Goal: Transaction & Acquisition: Purchase product/service

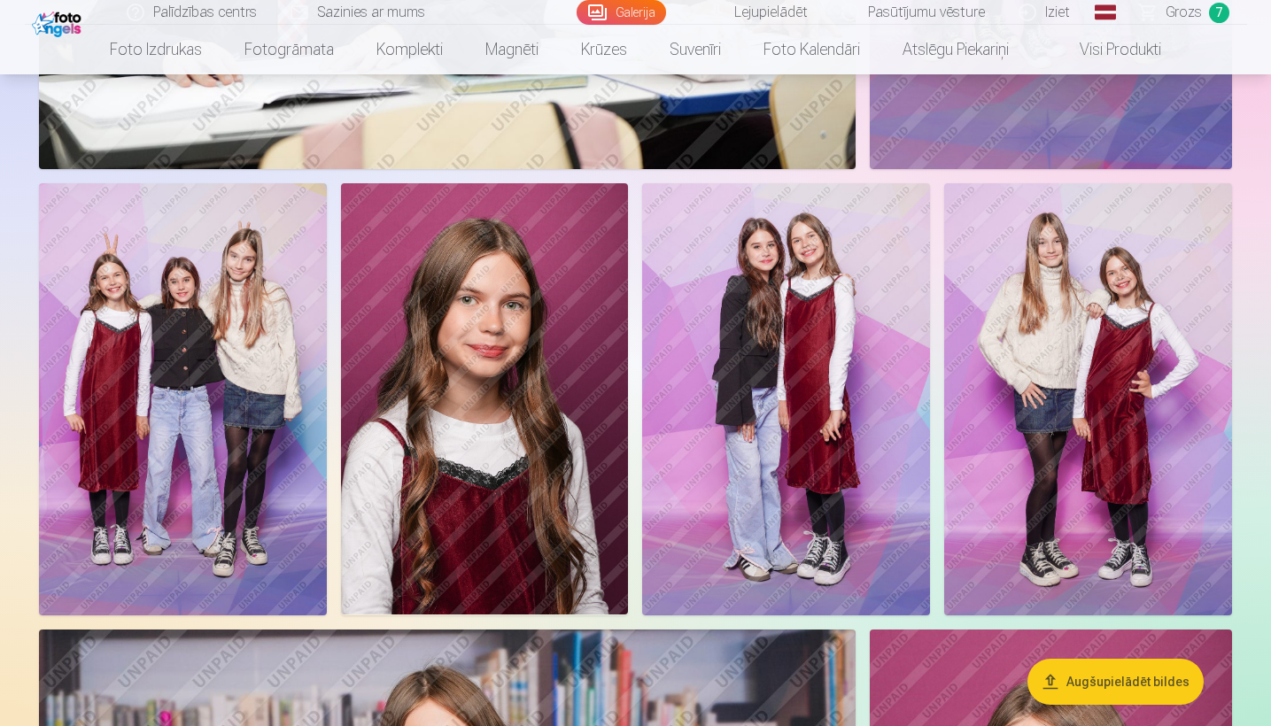
scroll to position [2495, 0]
click at [598, 220] on img at bounding box center [485, 399] width 288 height 431
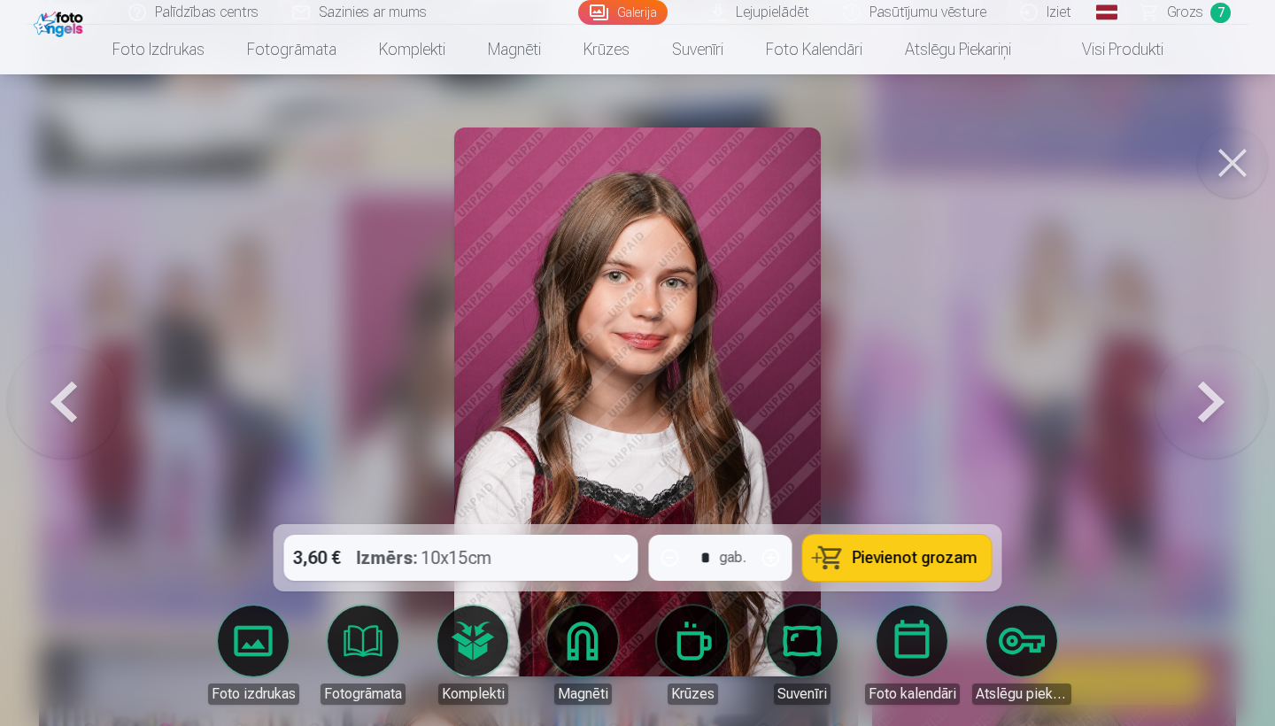
click at [893, 560] on span "Pievienot grozam" at bounding box center [915, 558] width 125 height 16
click at [1233, 161] on button at bounding box center [1232, 163] width 71 height 71
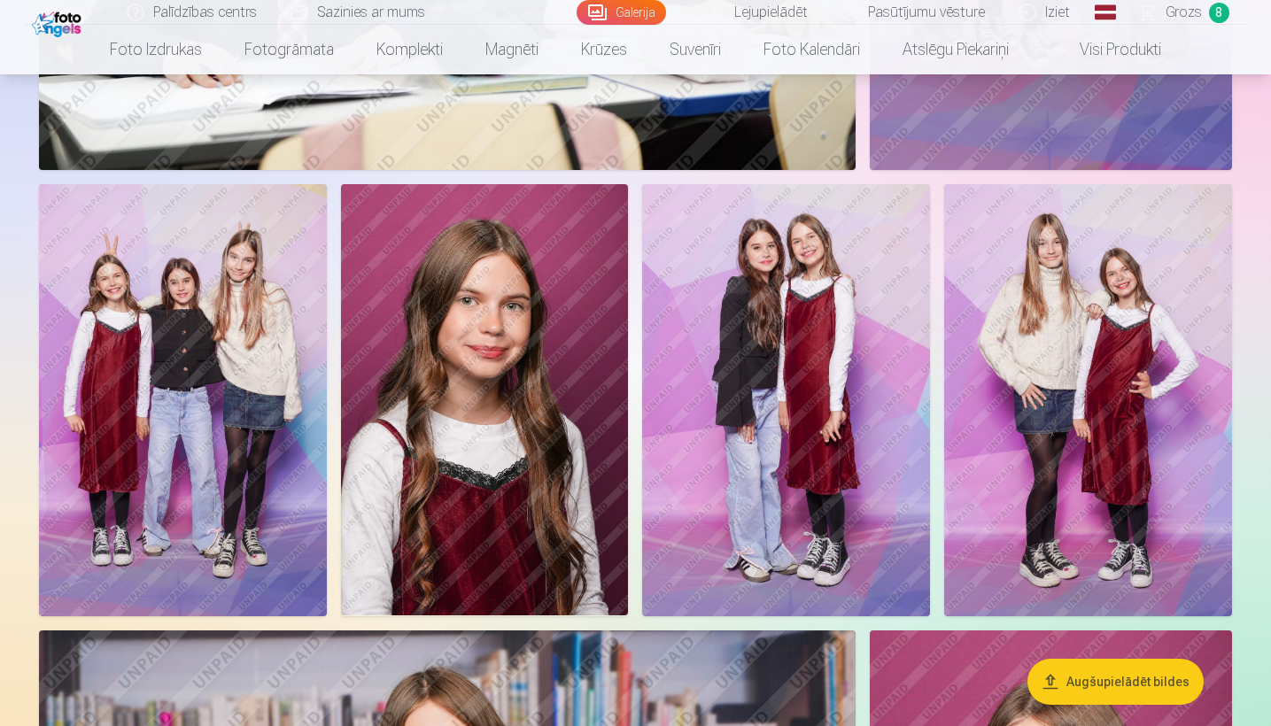
click at [1213, 10] on span "8" at bounding box center [1219, 13] width 20 height 20
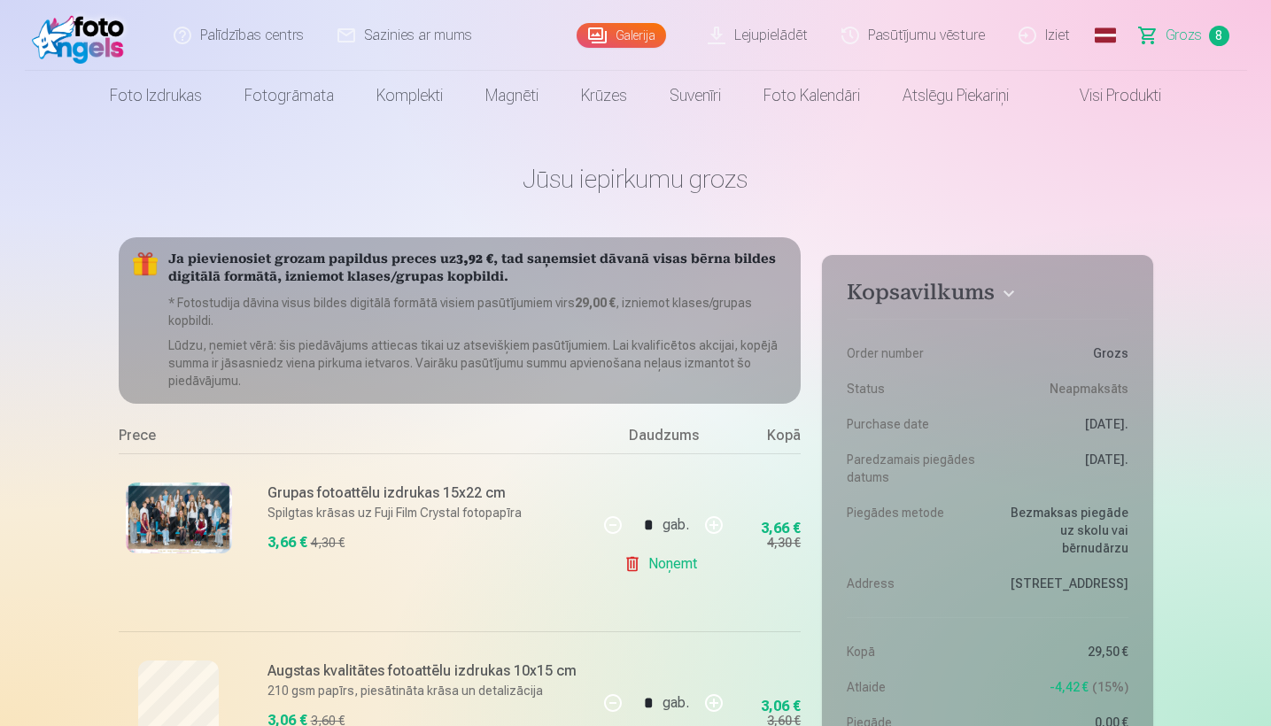
click at [88, 37] on img at bounding box center [83, 35] width 102 height 57
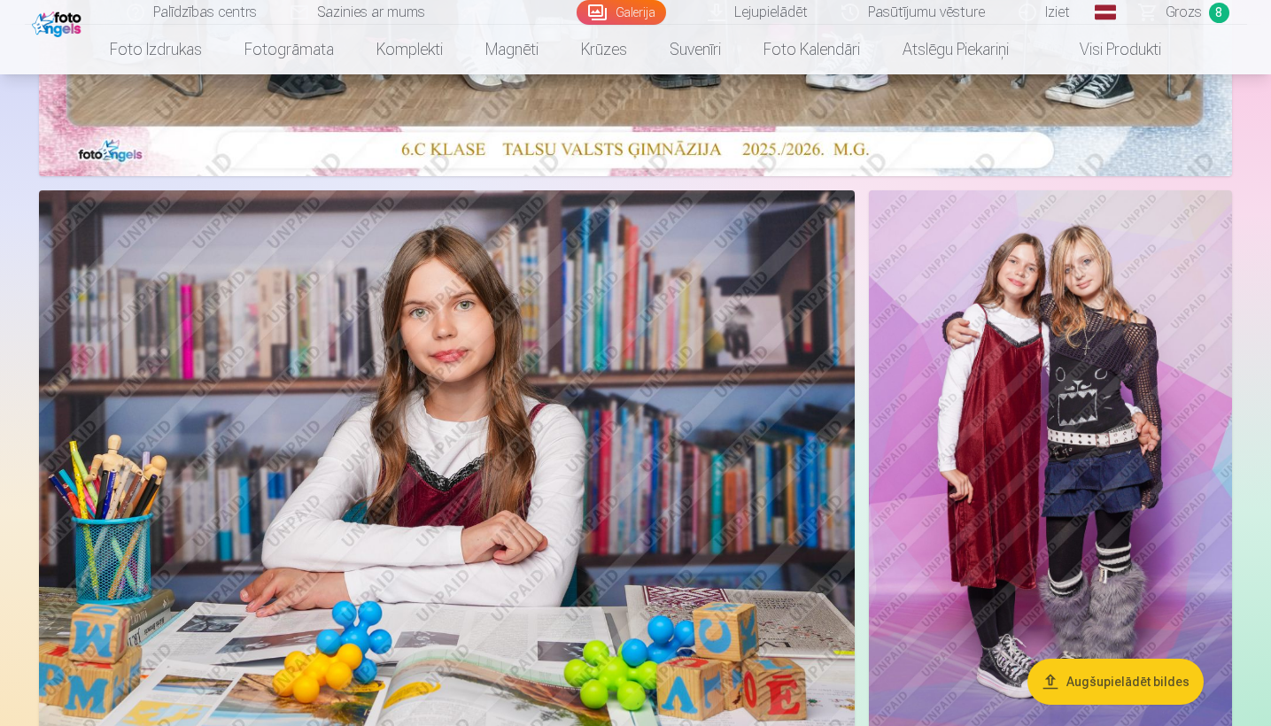
scroll to position [871, 0]
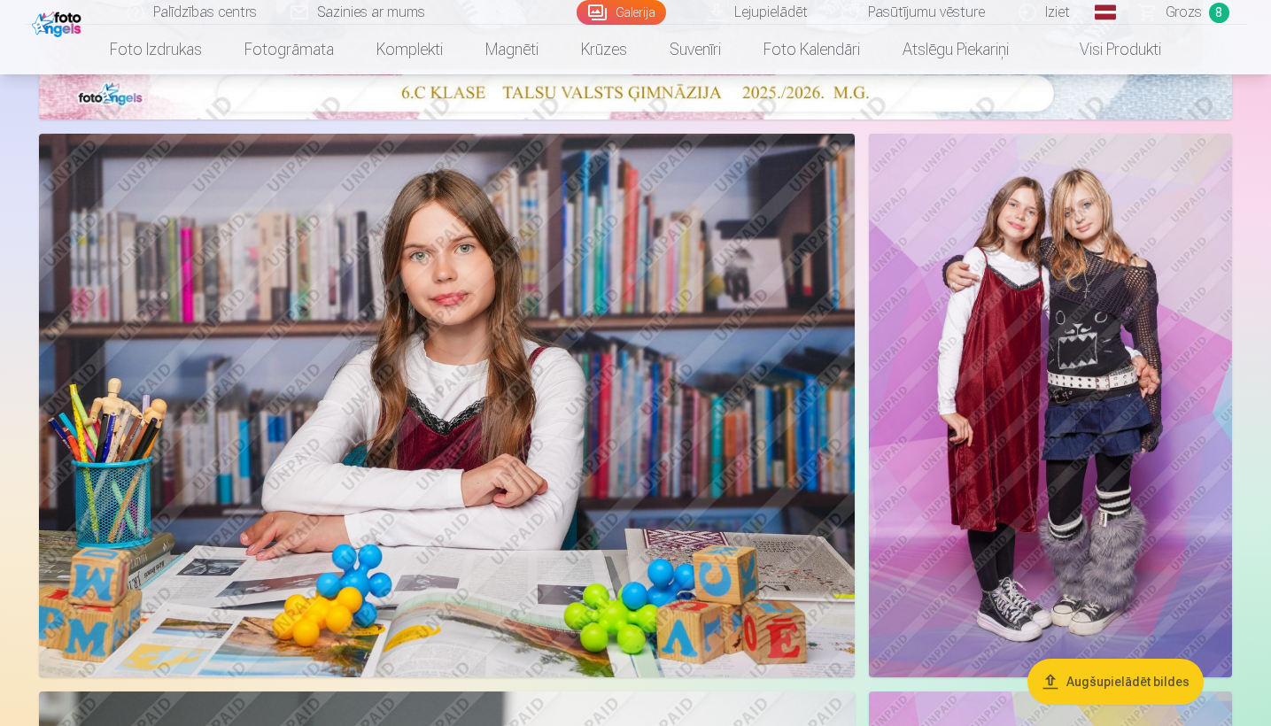
click at [1187, 174] on img at bounding box center [1050, 406] width 363 height 545
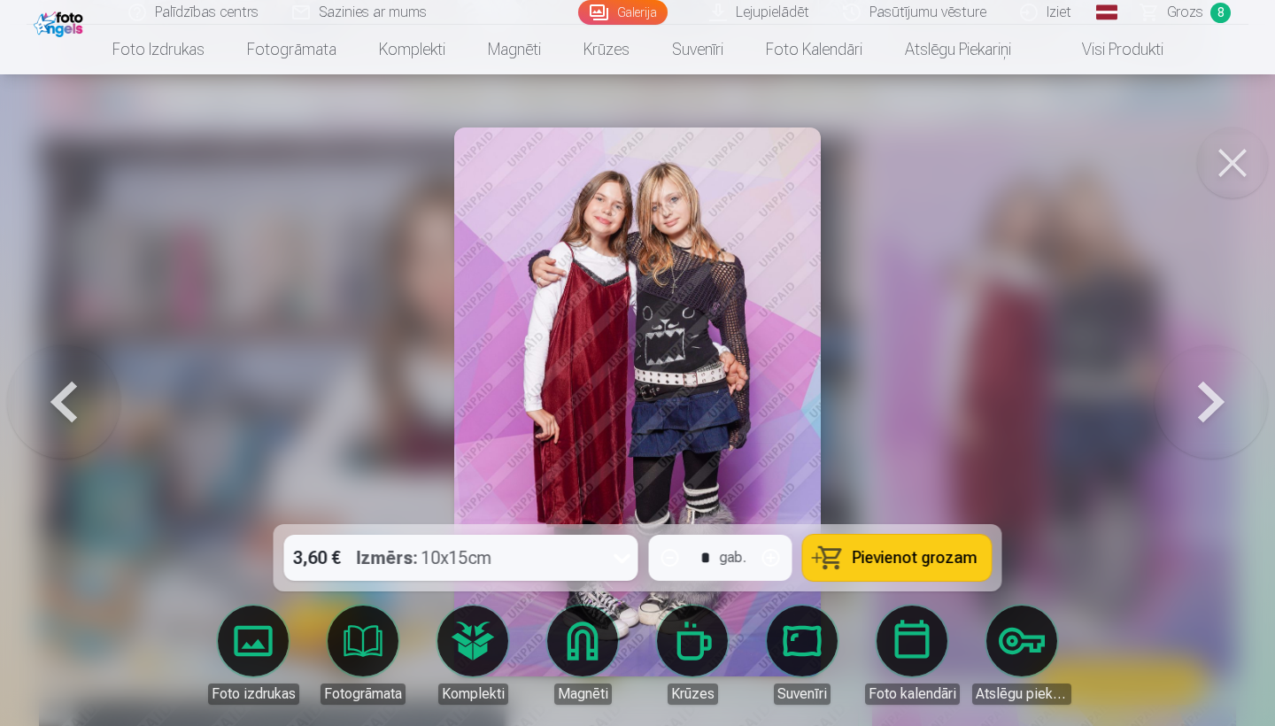
click at [914, 561] on span "Pievienot grozam" at bounding box center [915, 558] width 125 height 16
click at [1230, 158] on button at bounding box center [1232, 163] width 71 height 71
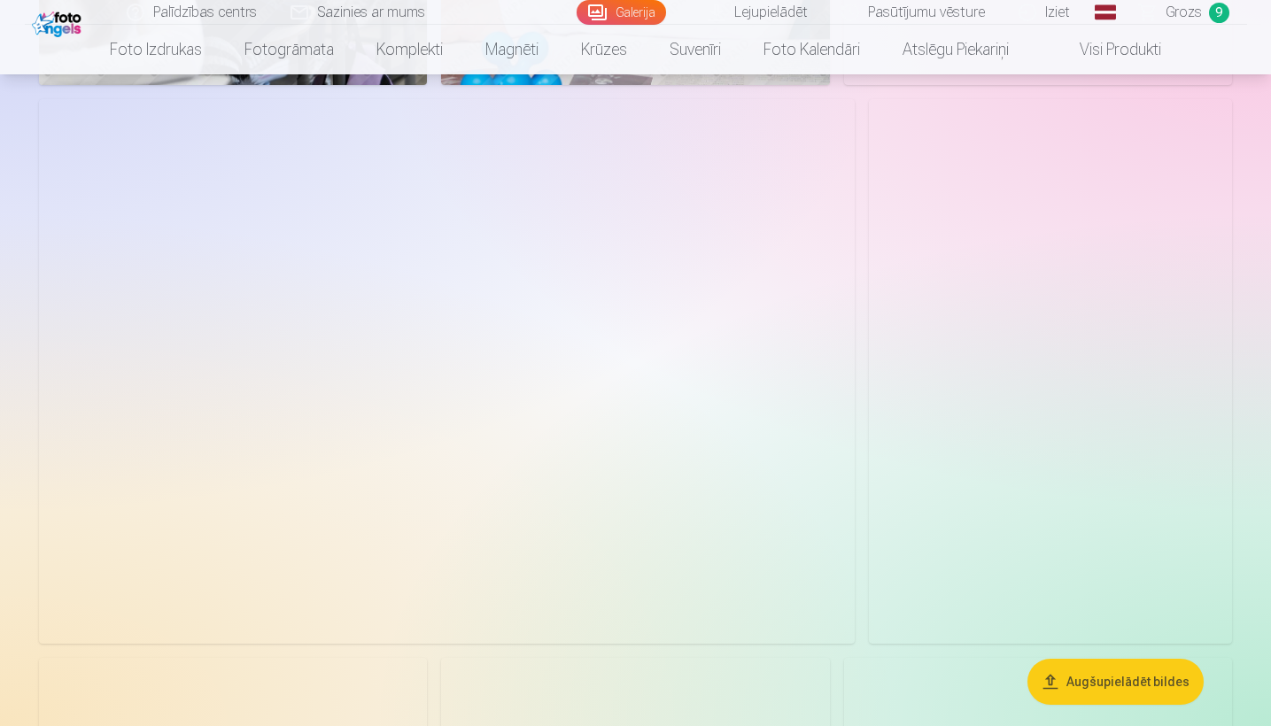
scroll to position [4626, 0]
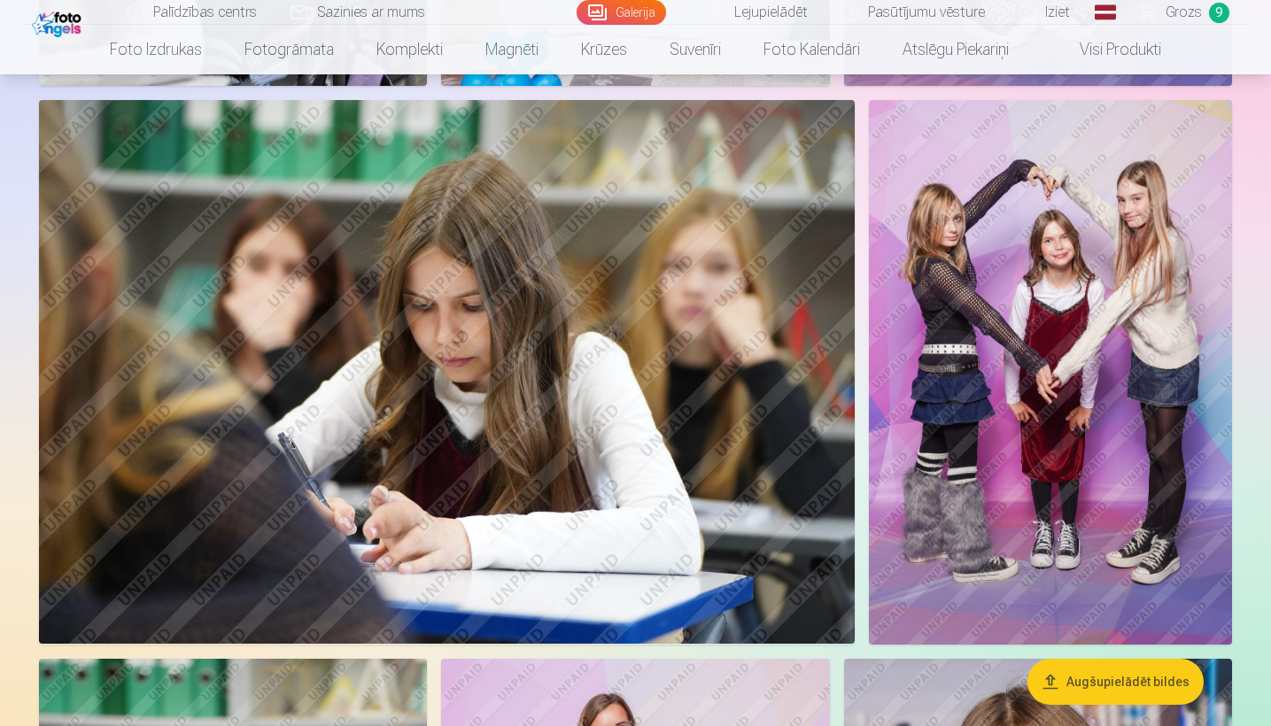
click at [1204, 127] on img at bounding box center [1050, 372] width 363 height 545
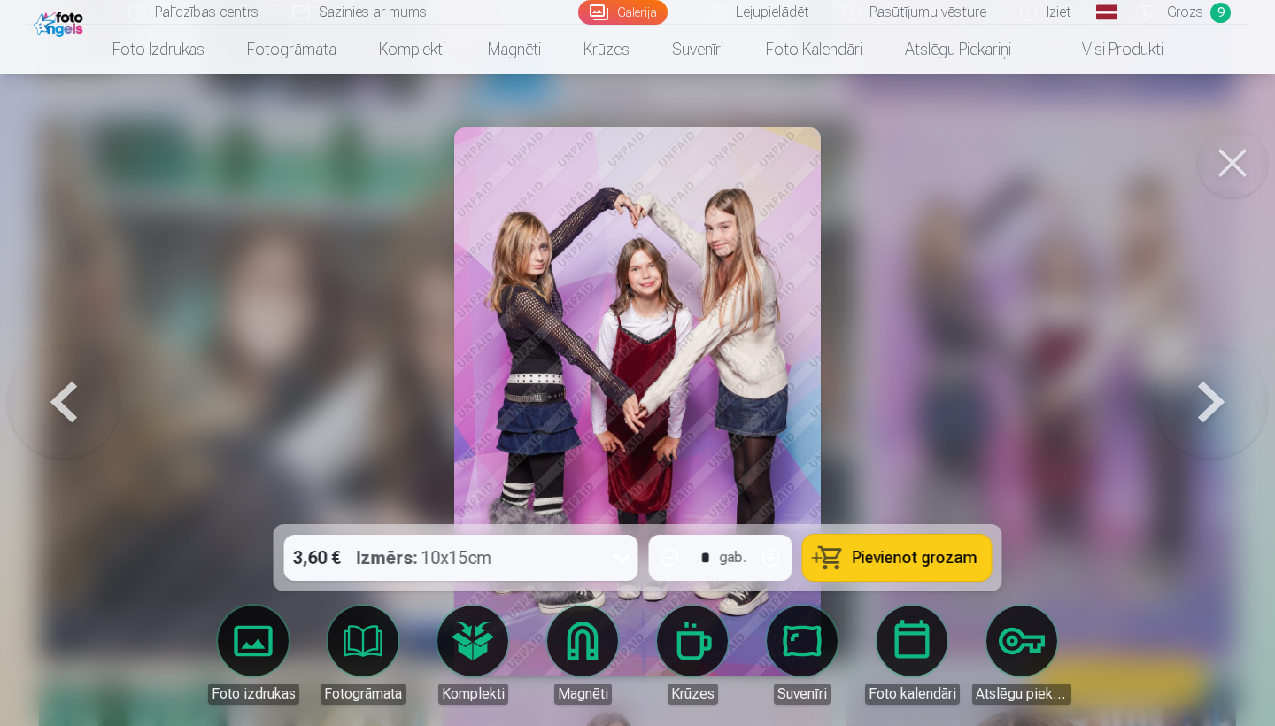
click at [898, 561] on span "Pievienot grozam" at bounding box center [915, 558] width 125 height 16
click at [1224, 157] on button at bounding box center [1232, 163] width 71 height 71
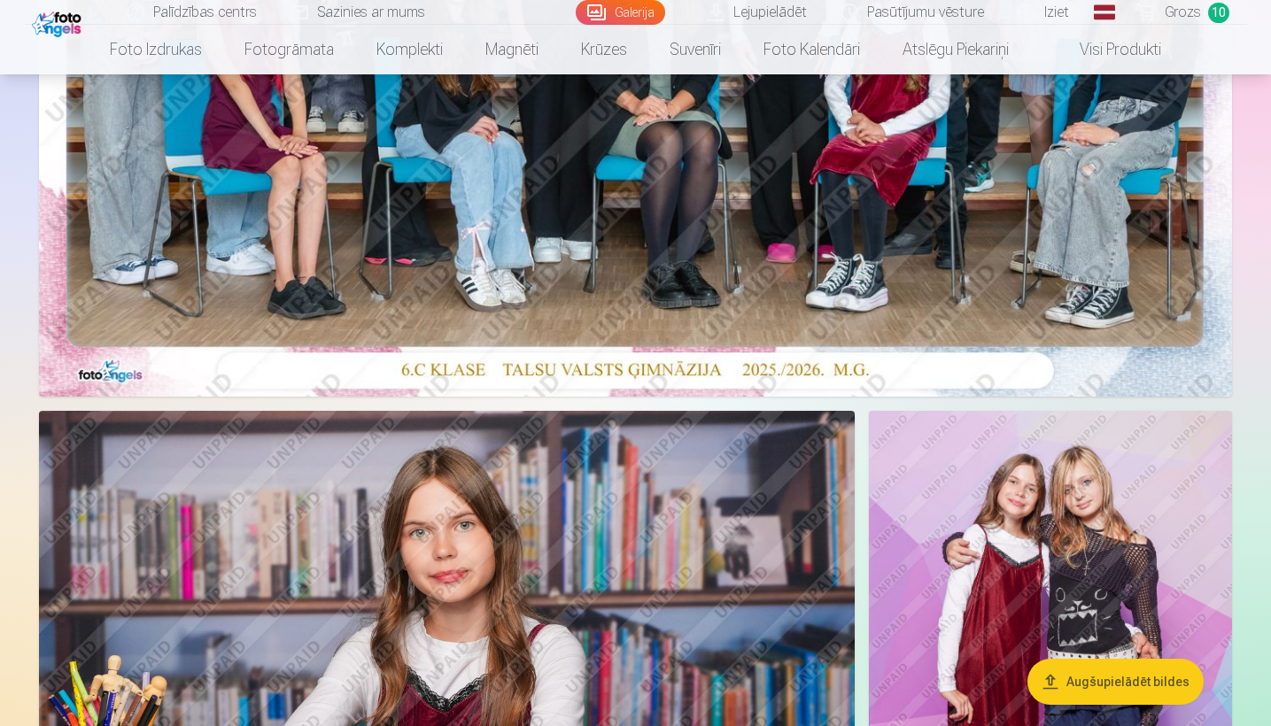
scroll to position [428, 0]
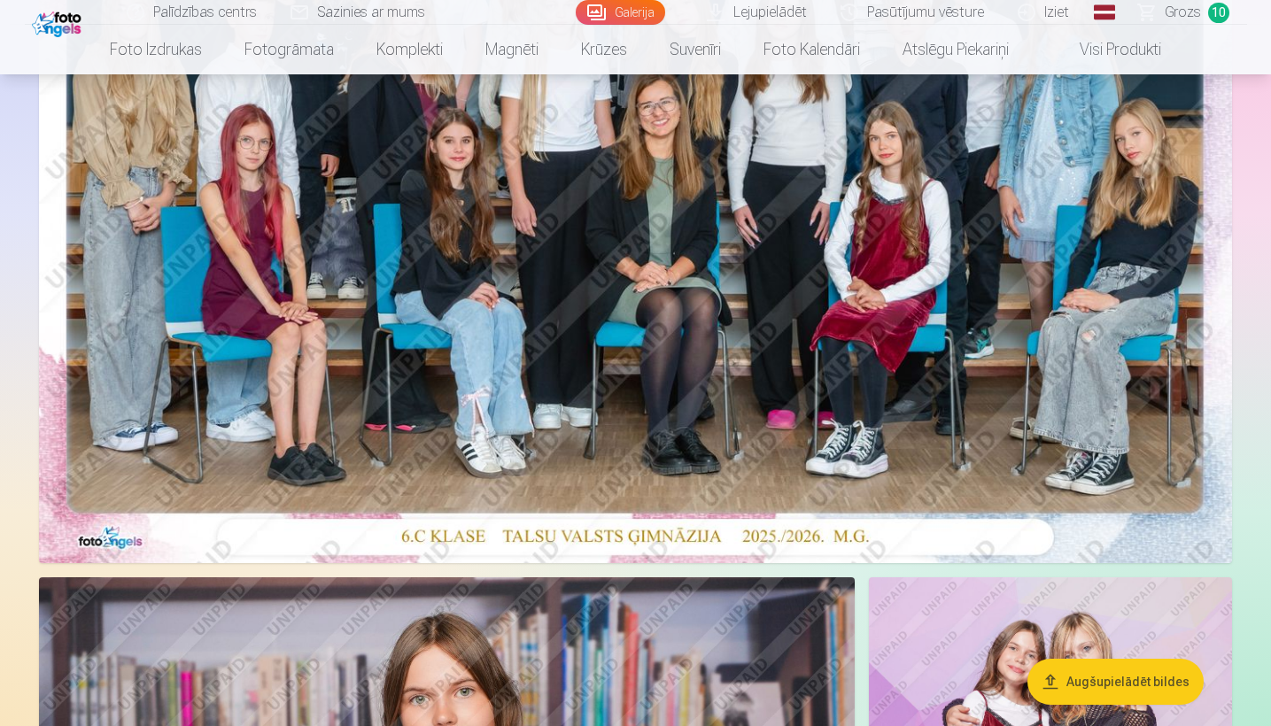
click at [1218, 10] on span "10" at bounding box center [1218, 13] width 21 height 20
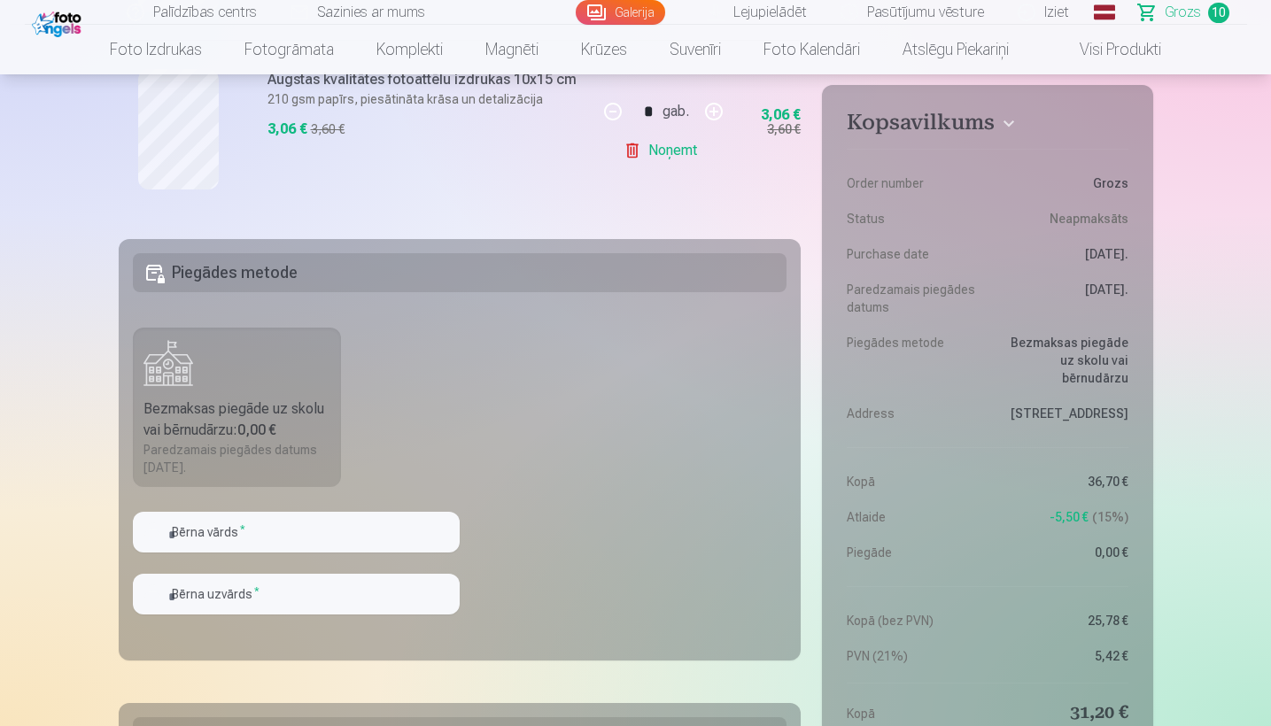
scroll to position [1998, 0]
click at [295, 381] on label "Bezmaksas piegāde uz skolu vai bērnudārzu : 0,00 € Paredzamais piegādes datums …" at bounding box center [237, 407] width 209 height 159
click at [573, 273] on h5 "Piegādes metode" at bounding box center [460, 272] width 654 height 39
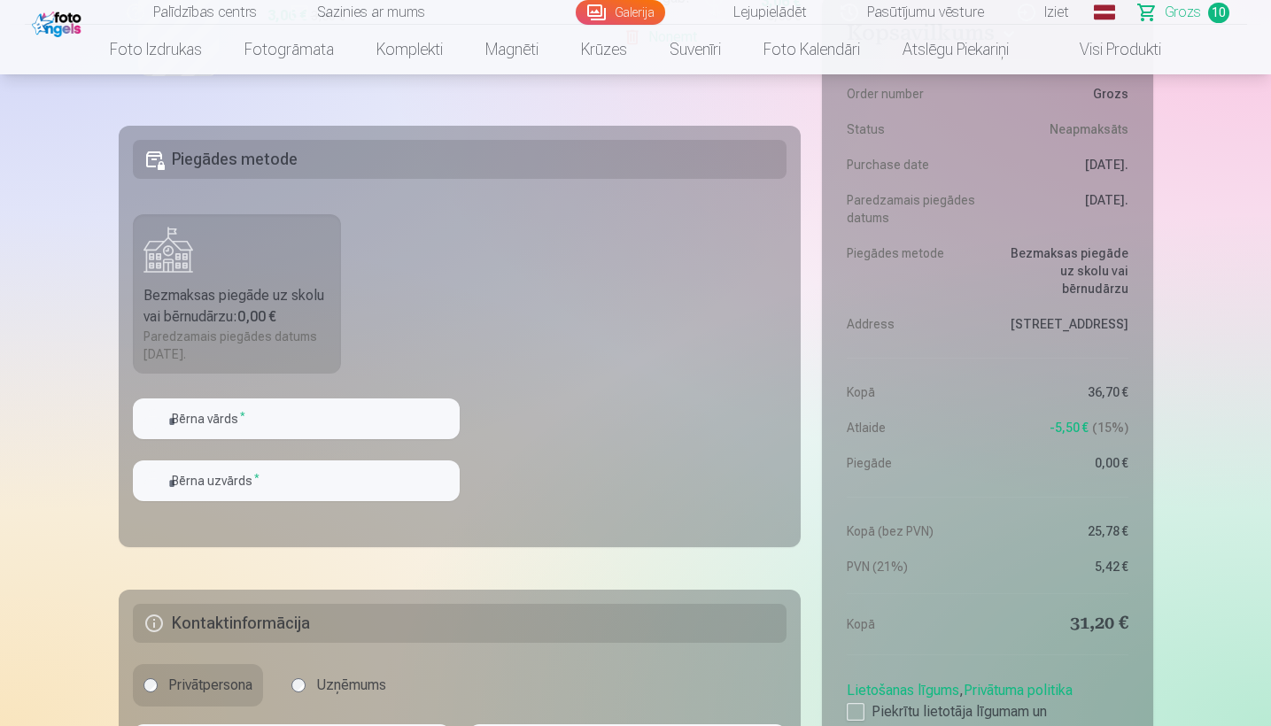
scroll to position [2097, 0]
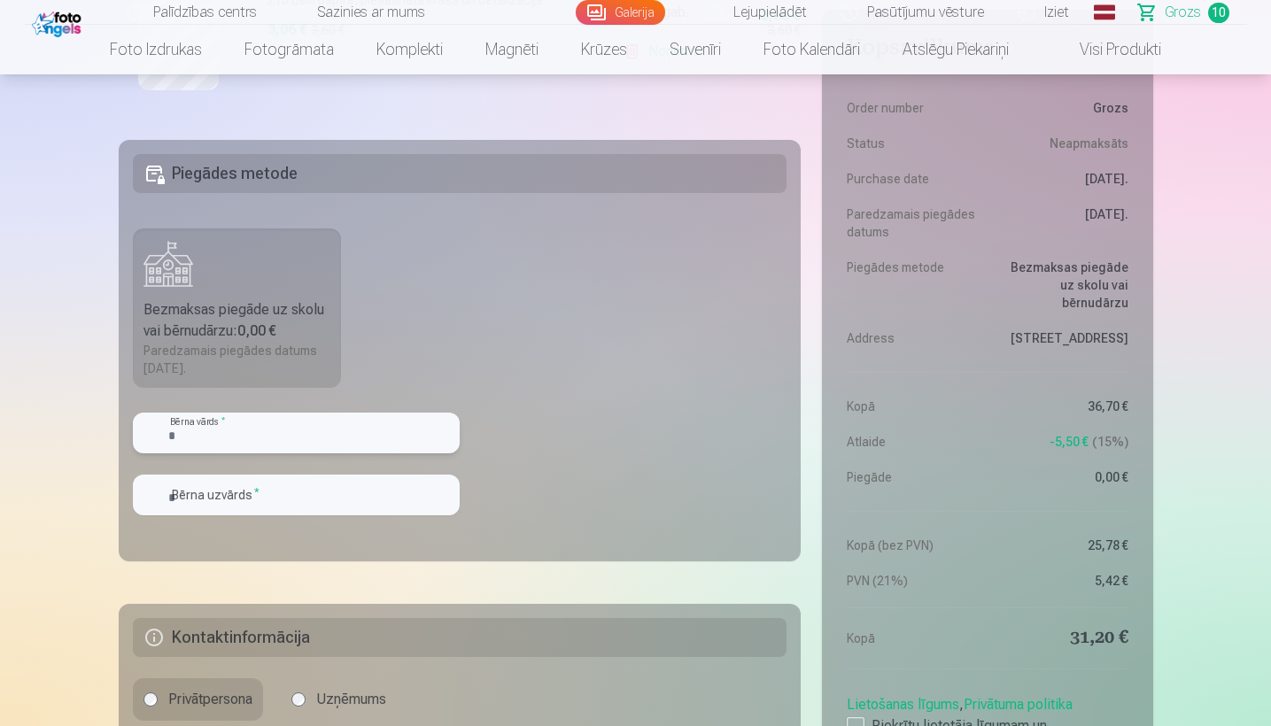
click at [274, 435] on input "text" at bounding box center [296, 433] width 327 height 41
type input "******"
type input "*******"
click at [724, 559] on fieldset "Piegādes metode Bezmaksas piegāde uz skolu vai bērnudārzu : 0,00 € Paredzamais …" at bounding box center [460, 350] width 683 height 421
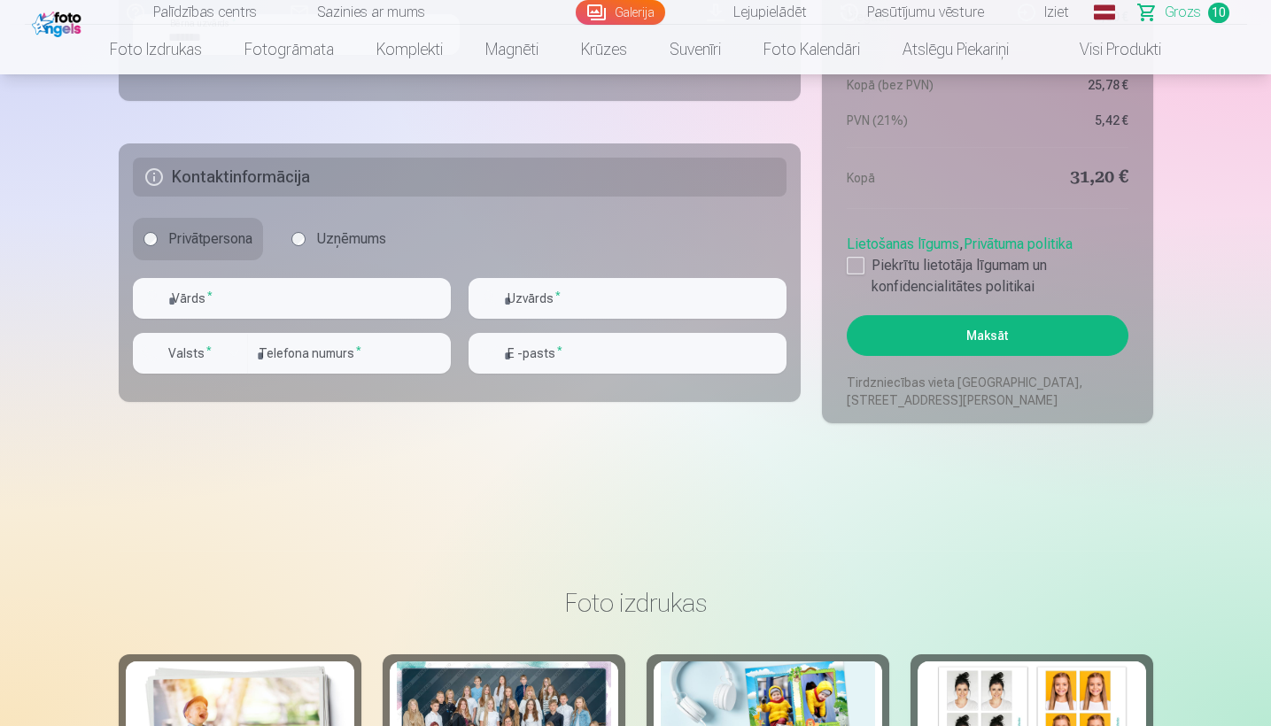
scroll to position [2546, 0]
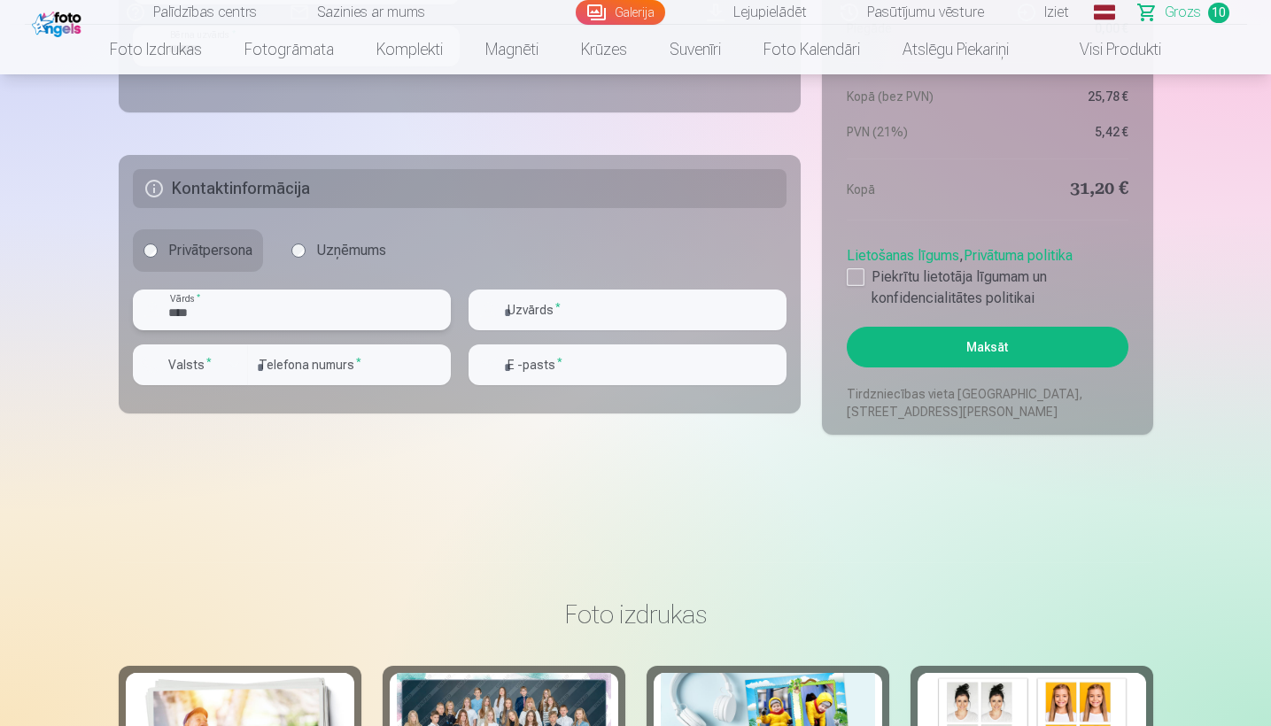
type input "****"
type input "*******"
click at [317, 360] on input "number" at bounding box center [349, 364] width 203 height 41
type input "********"
type input "**********"
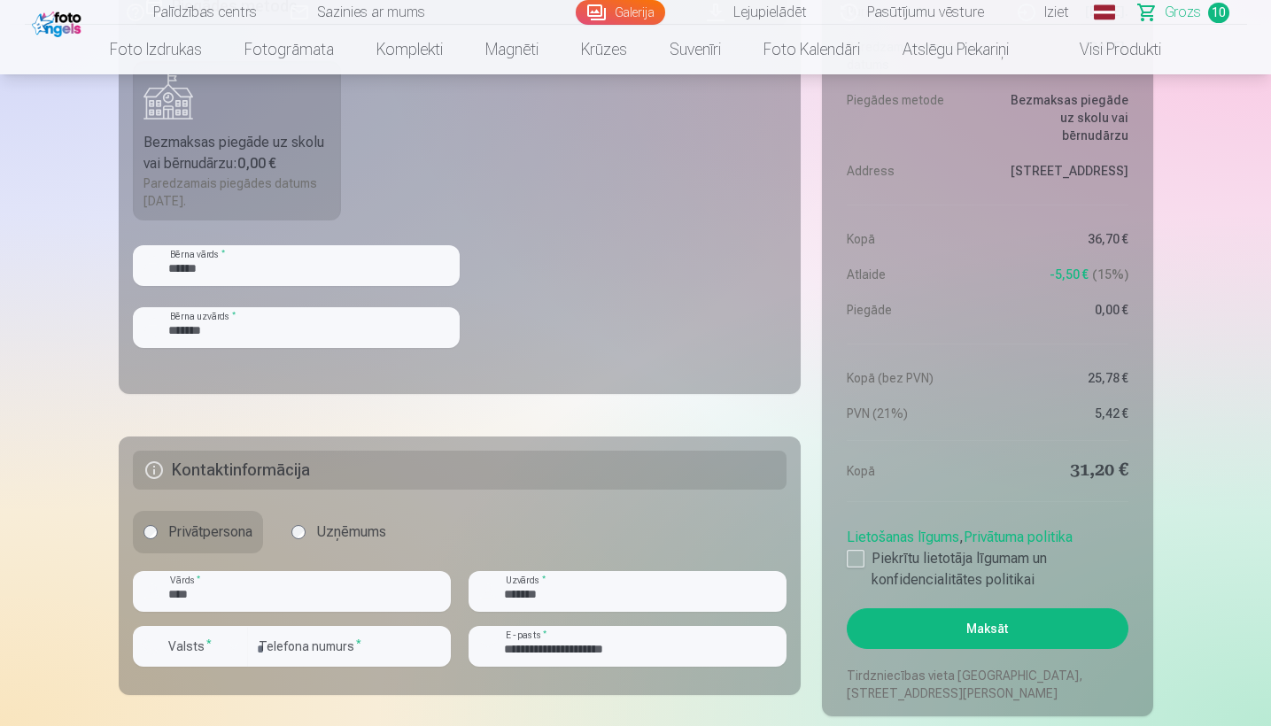
scroll to position [2319, 0]
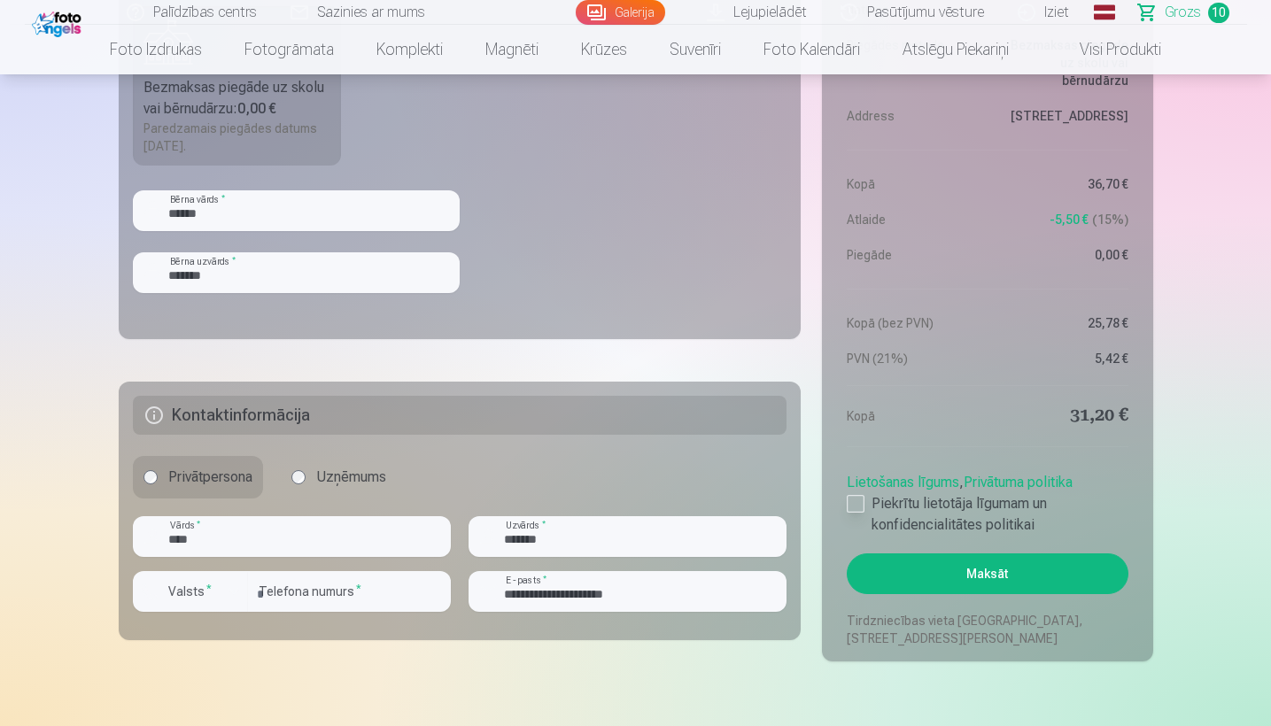
click at [863, 506] on div at bounding box center [856, 504] width 18 height 18
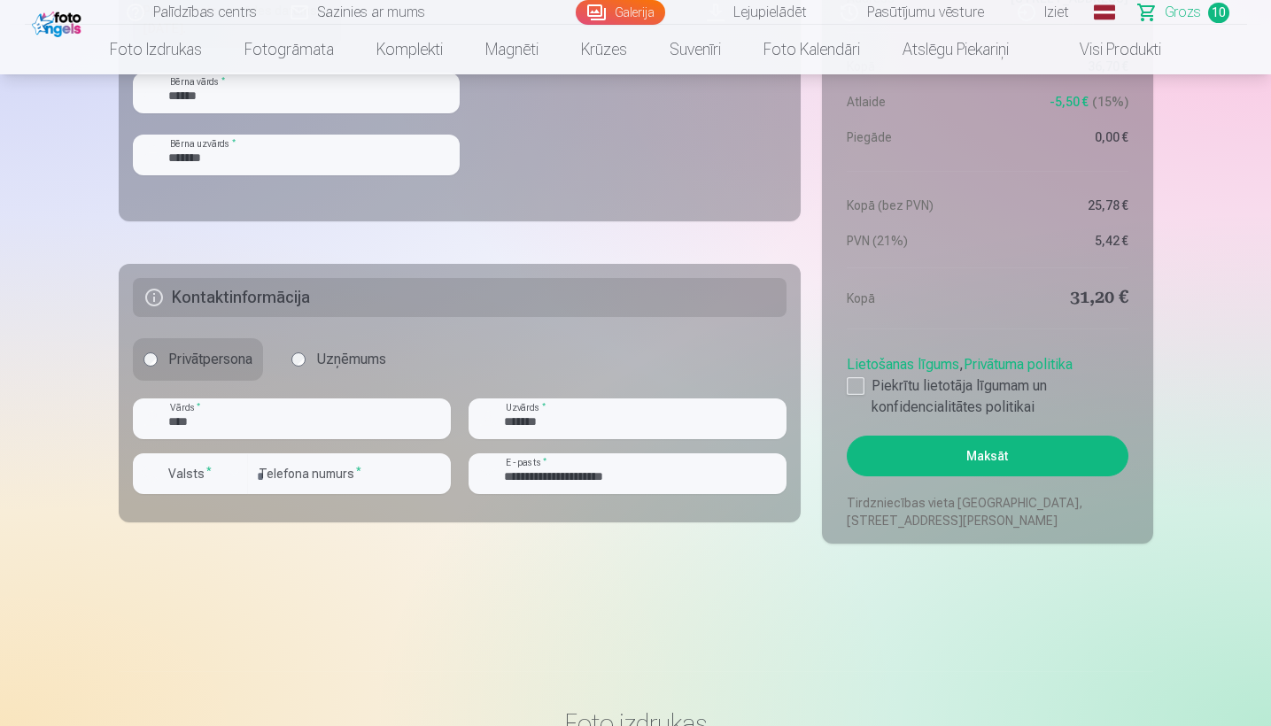
scroll to position [2454, 0]
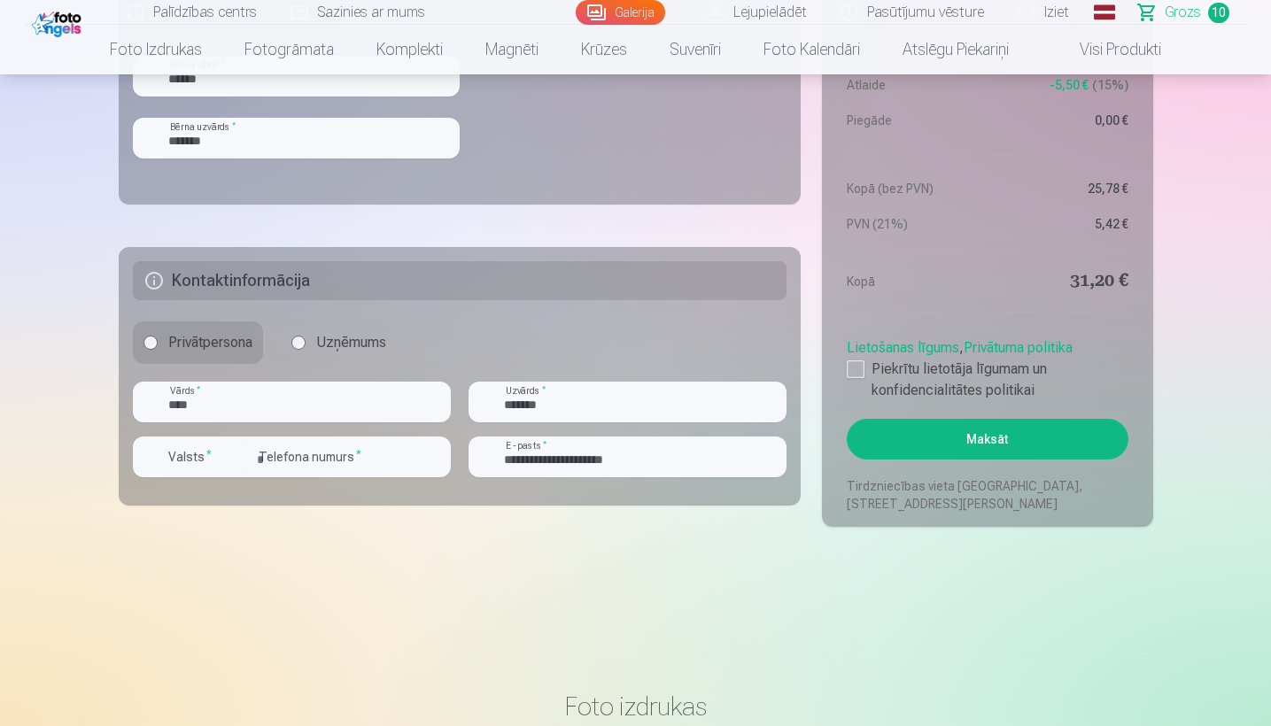
click at [991, 440] on button "Maksāt" at bounding box center [987, 439] width 281 height 41
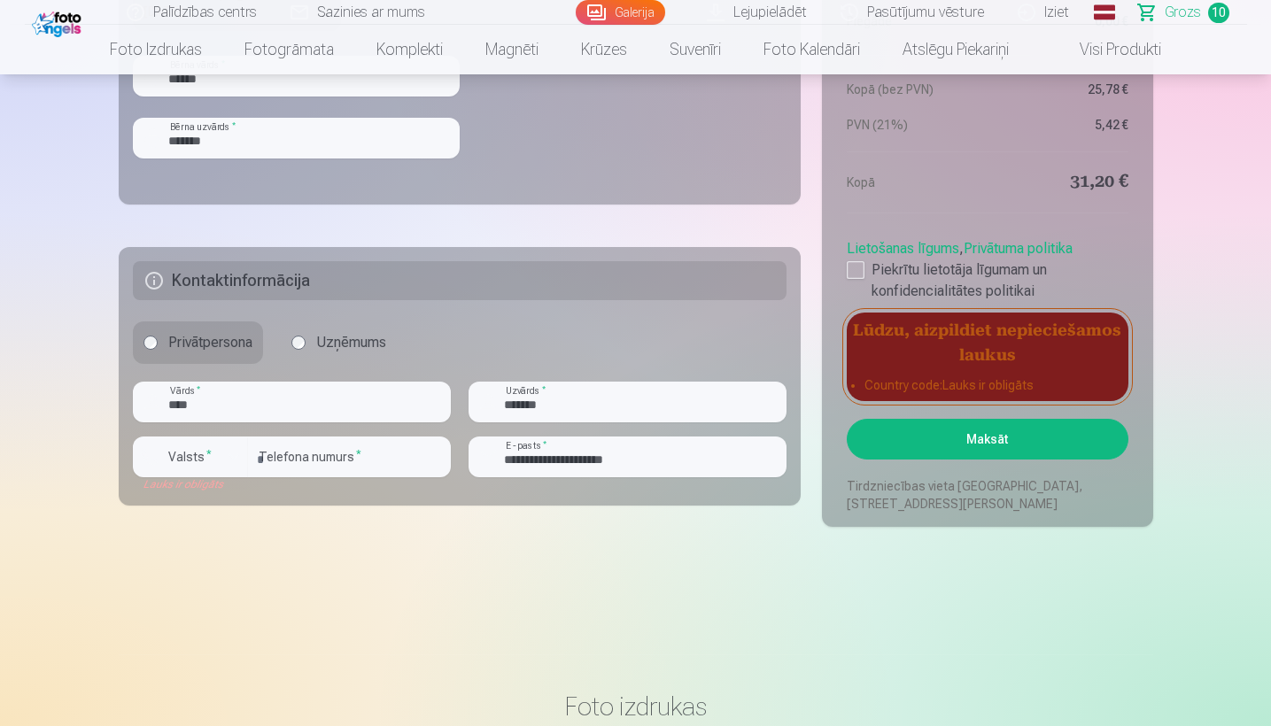
click at [297, 410] on input "****" at bounding box center [292, 402] width 318 height 41
click at [670, 459] on input "**********" at bounding box center [627, 457] width 318 height 41
click at [179, 464] on label "Valsts *" at bounding box center [190, 457] width 58 height 18
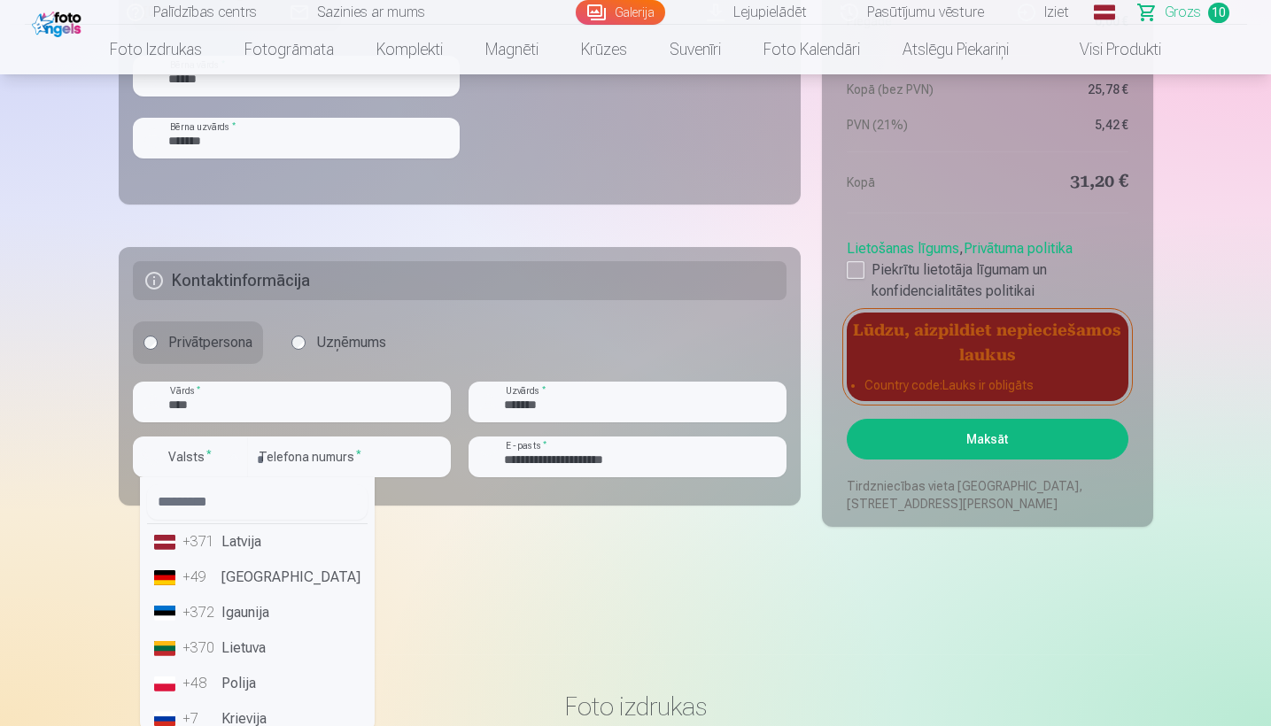
click at [231, 538] on li "+371 Latvija" at bounding box center [257, 541] width 220 height 35
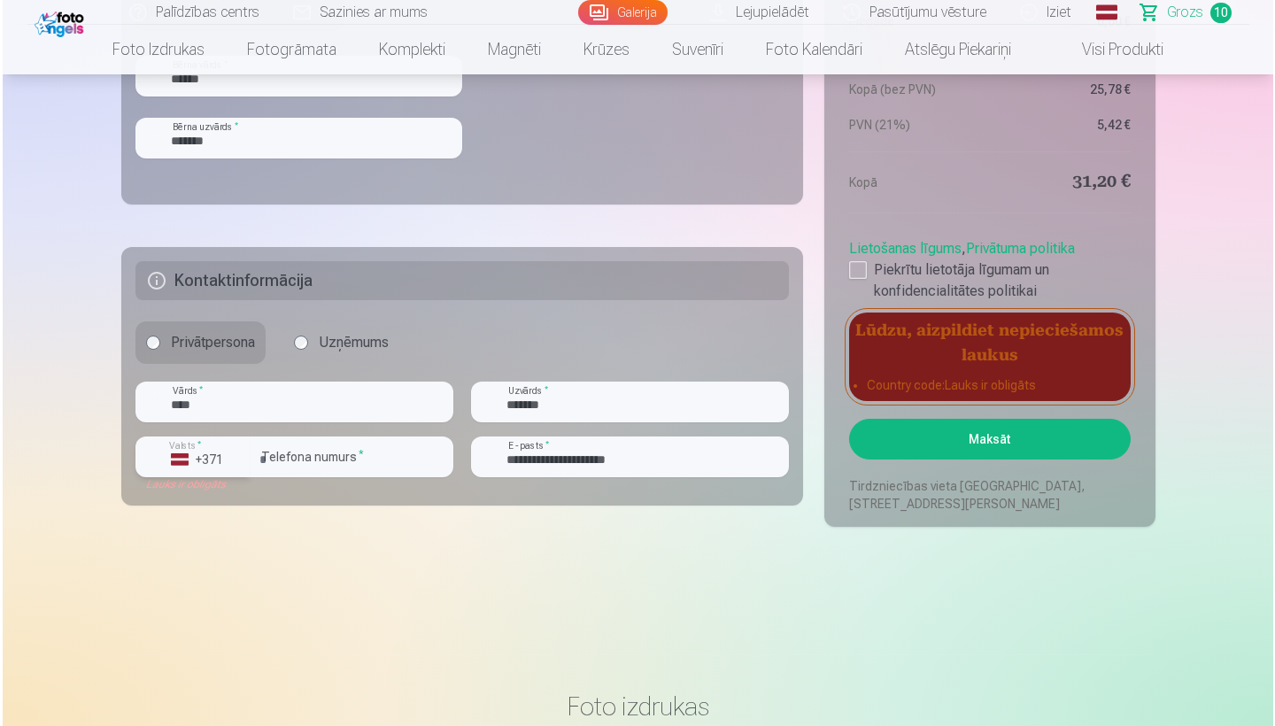
scroll to position [2438, 0]
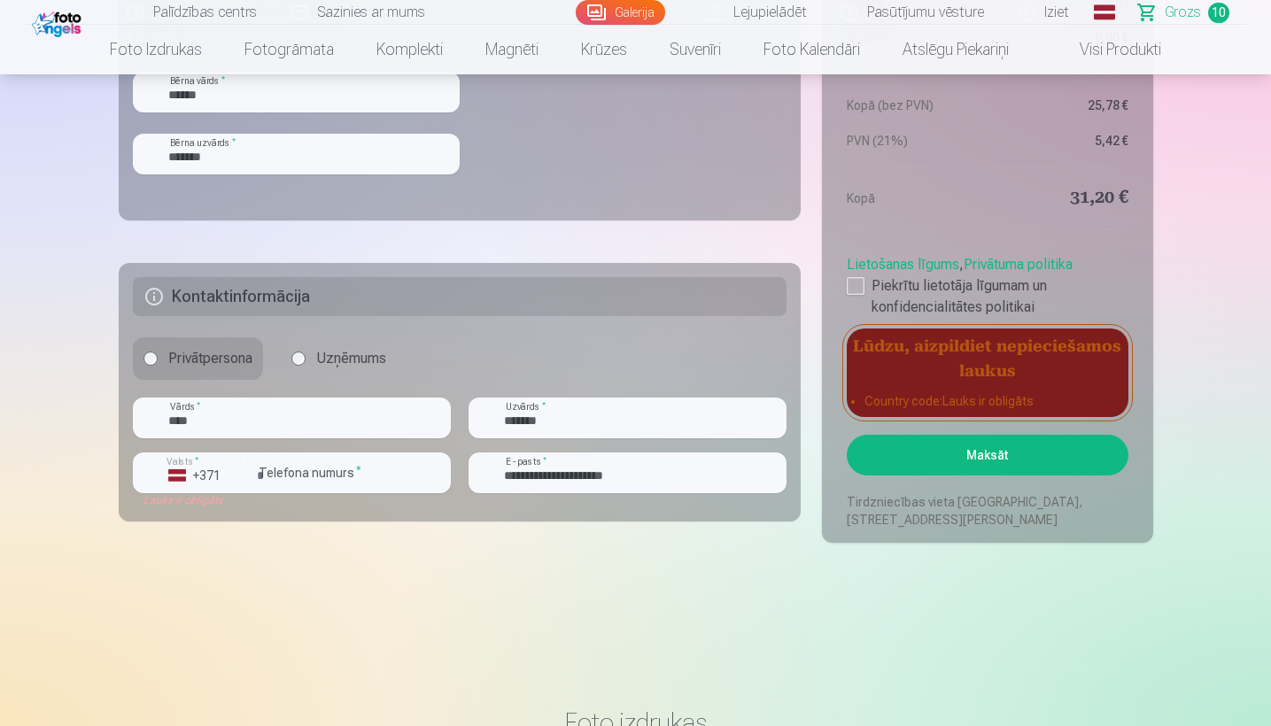
click at [992, 429] on aside "Kopsavilkums Order number Grozs Status Neapmaksāts Purchase date [DATE]. Paredz…" at bounding box center [987, 56] width 330 height 973
click at [992, 453] on button "Maksāt" at bounding box center [987, 455] width 281 height 41
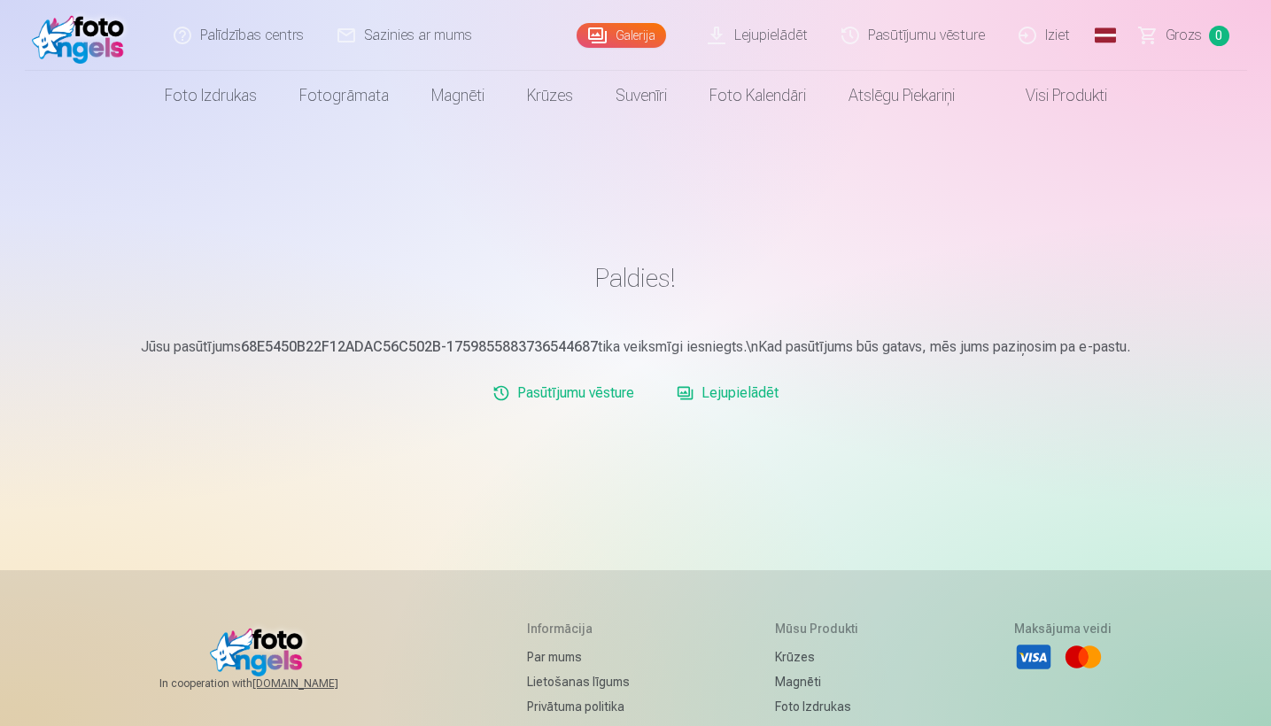
click at [714, 391] on link "Lejupielādēt" at bounding box center [727, 392] width 116 height 35
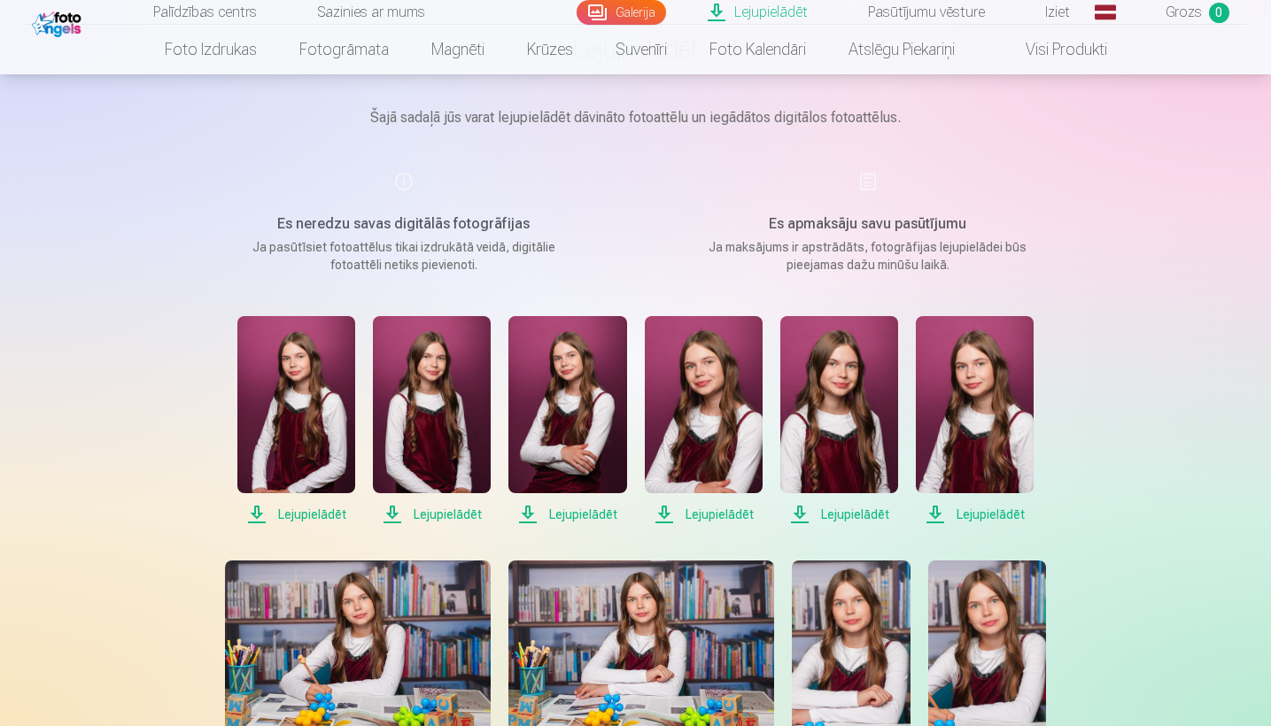
scroll to position [143, 0]
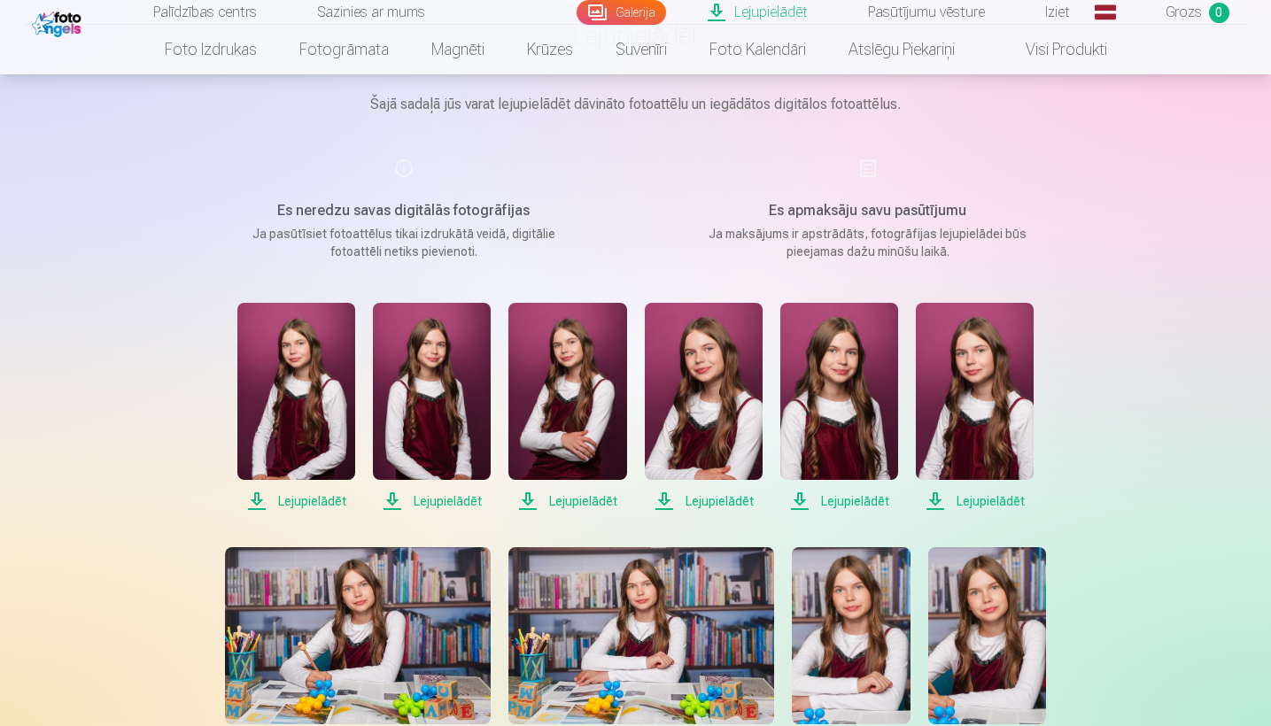
click at [289, 499] on span "Lejupielādēt" at bounding box center [296, 501] width 118 height 21
click at [452, 496] on span "Lejupielādēt" at bounding box center [432, 501] width 118 height 21
click at [568, 500] on span "Lejupielādēt" at bounding box center [567, 501] width 118 height 21
click at [717, 502] on span "Lejupielādēt" at bounding box center [704, 501] width 118 height 21
click at [871, 499] on span "Lejupielādēt" at bounding box center [839, 501] width 118 height 21
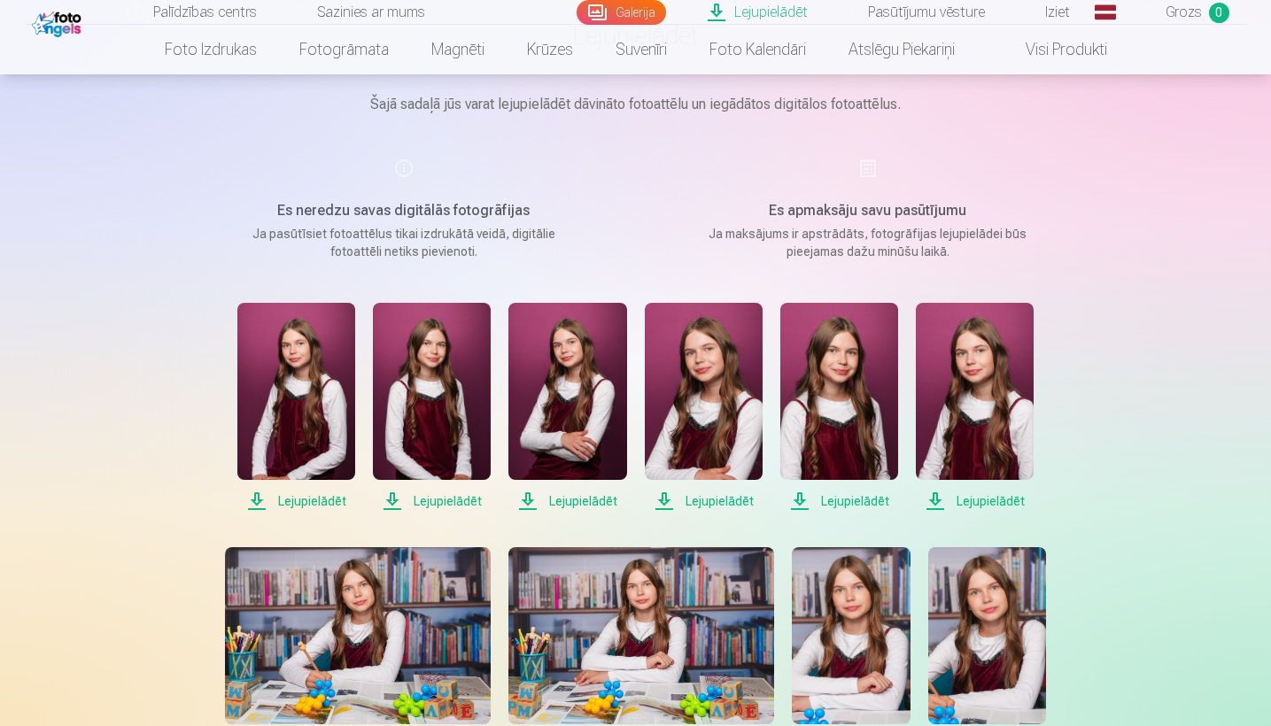
click at [1016, 503] on span "Lejupielādēt" at bounding box center [975, 501] width 118 height 21
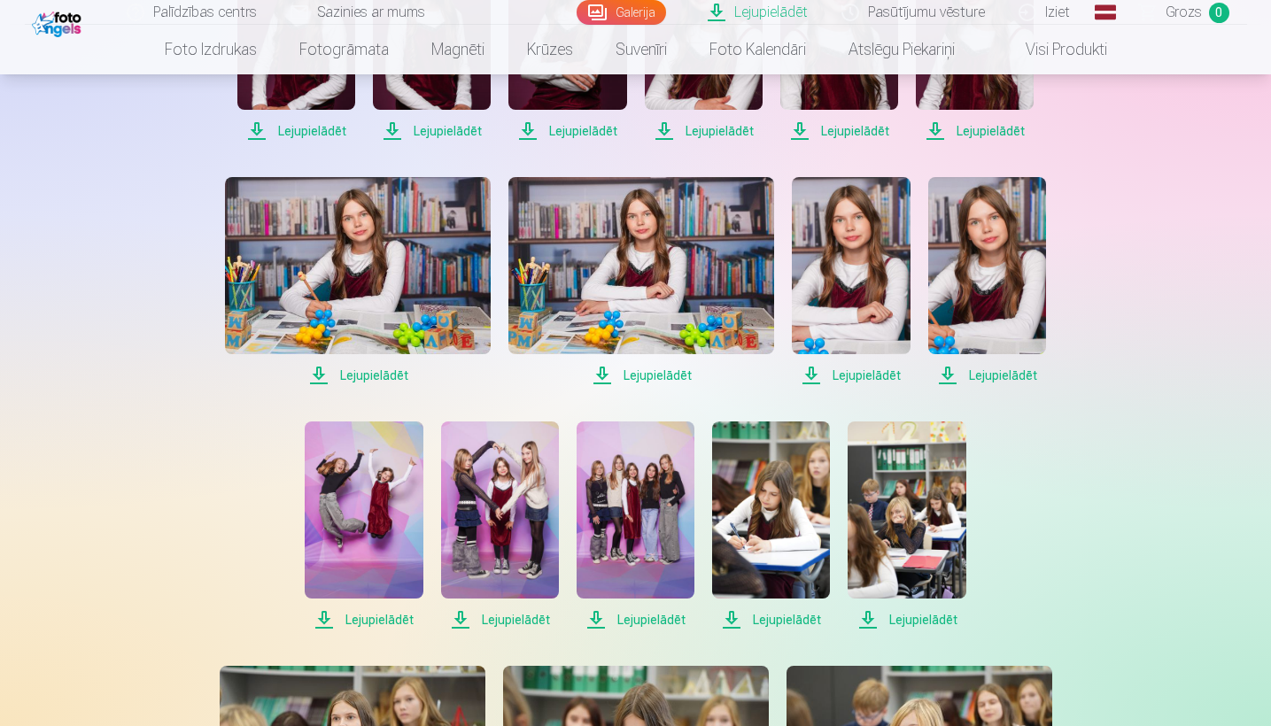
scroll to position [518, 0]
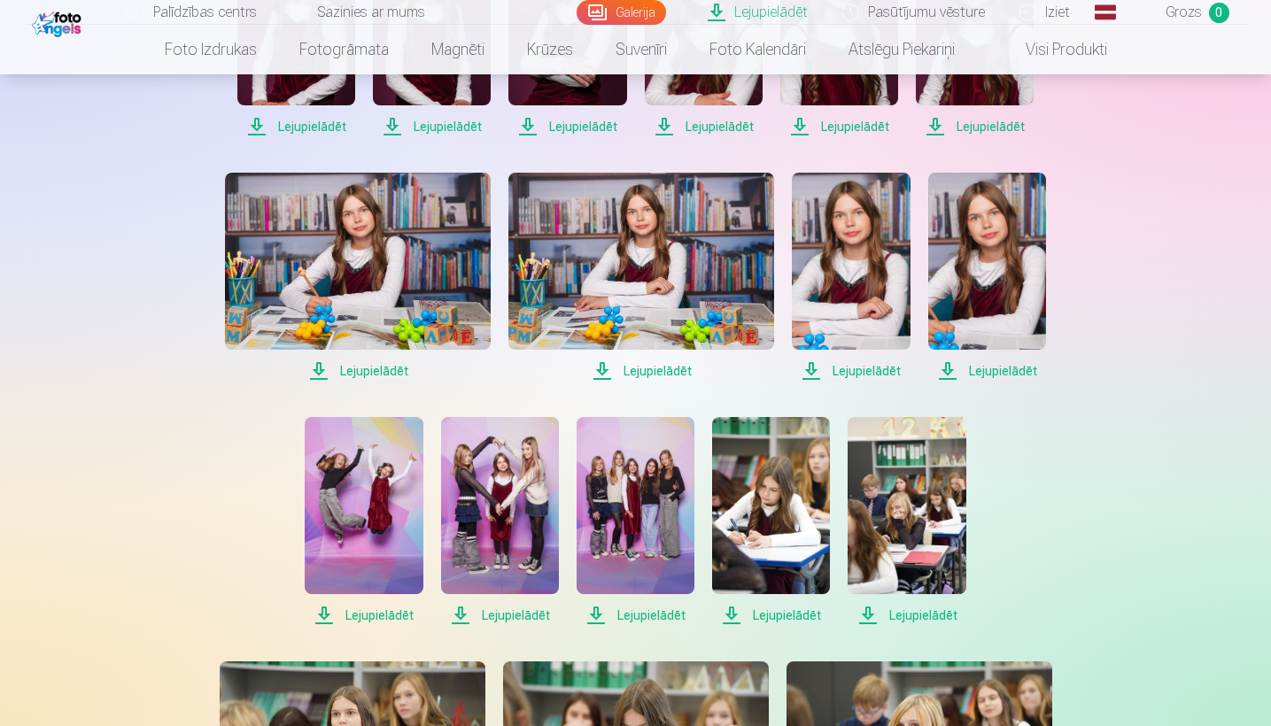
click at [371, 367] on span "Lejupielādēt" at bounding box center [358, 370] width 266 height 21
click at [656, 367] on span "Lejupielādēt" at bounding box center [641, 370] width 266 height 21
click at [885, 368] on span "Lejupielādēt" at bounding box center [851, 370] width 118 height 21
click at [1007, 370] on span "Lejupielādēt" at bounding box center [987, 370] width 118 height 21
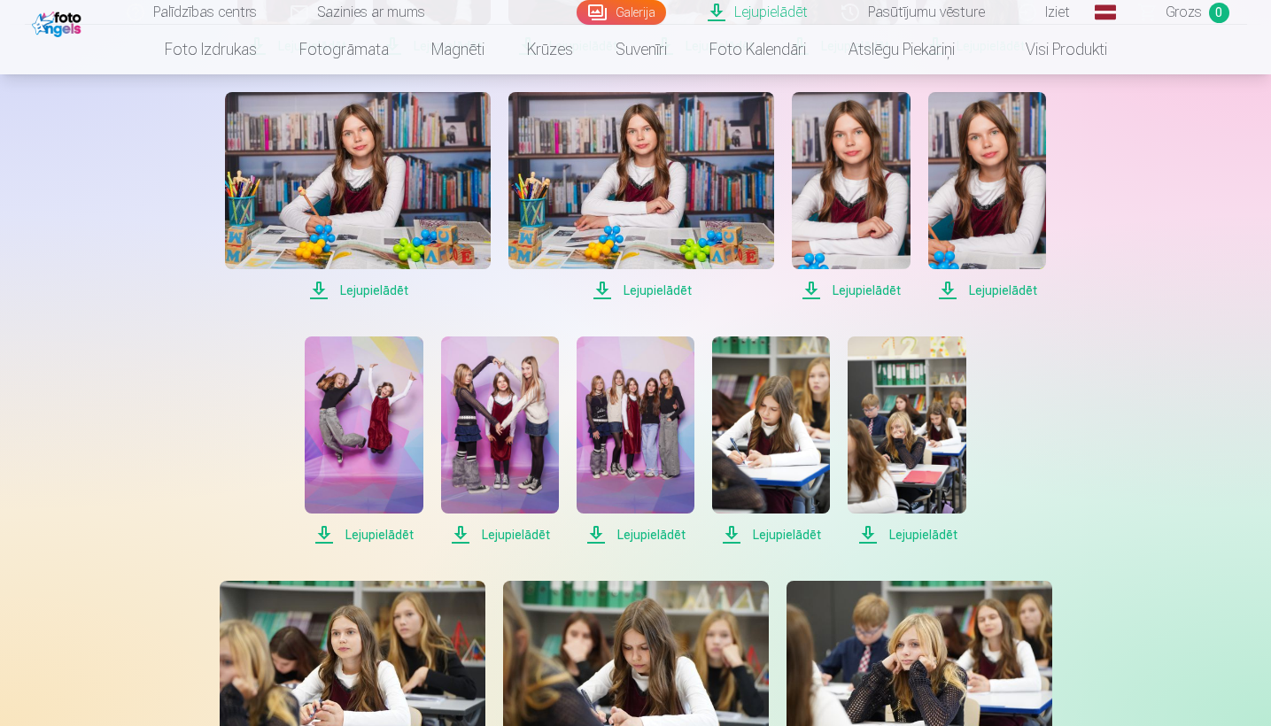
scroll to position [615, 0]
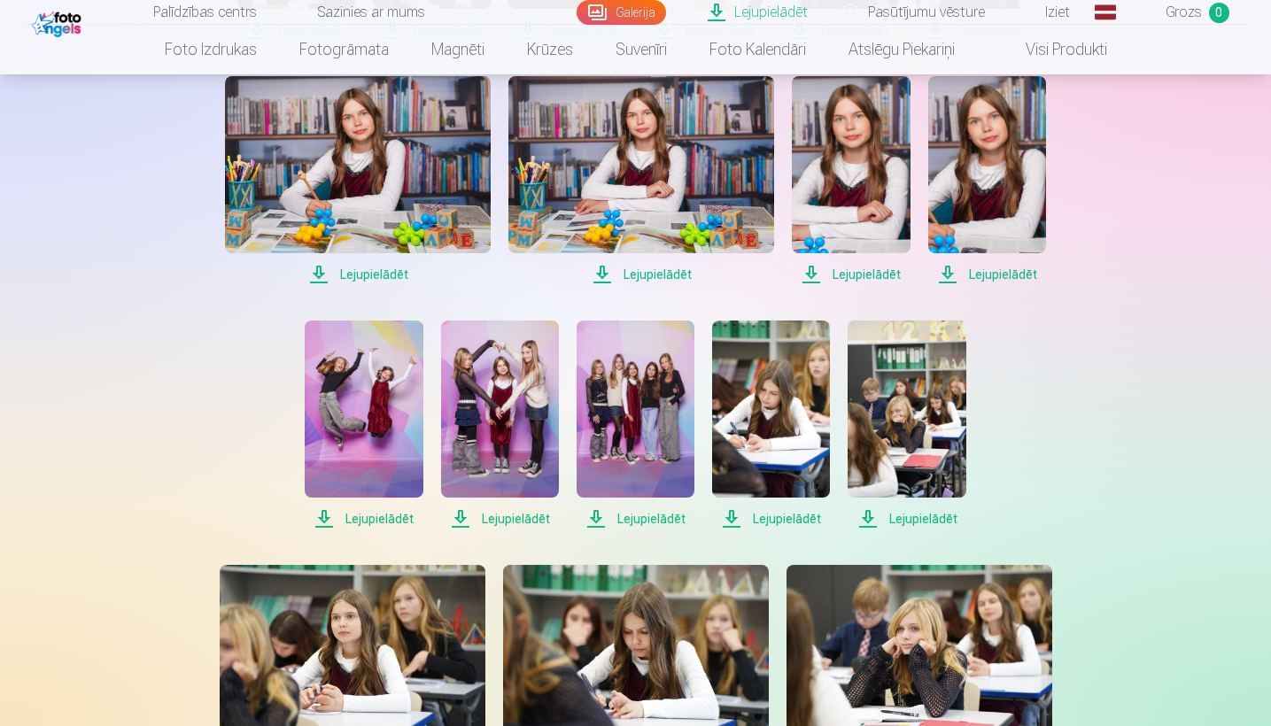
click at [379, 517] on span "Lejupielādēt" at bounding box center [364, 518] width 118 height 21
click at [513, 514] on span "Lejupielādēt" at bounding box center [500, 518] width 118 height 21
click at [677, 516] on span "Lejupielādēt" at bounding box center [635, 518] width 118 height 21
click at [775, 519] on span "Lejupielādēt" at bounding box center [771, 518] width 118 height 21
click at [912, 520] on span "Lejupielādēt" at bounding box center [906, 518] width 118 height 21
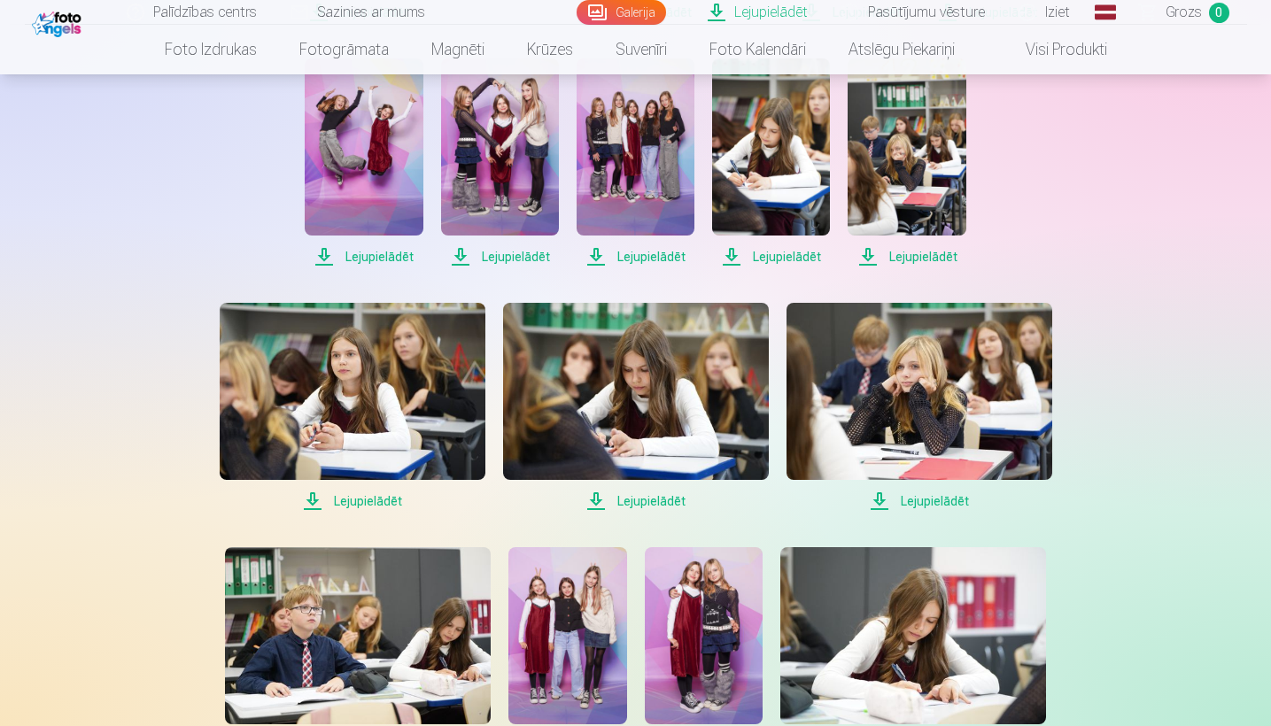
scroll to position [888, 0]
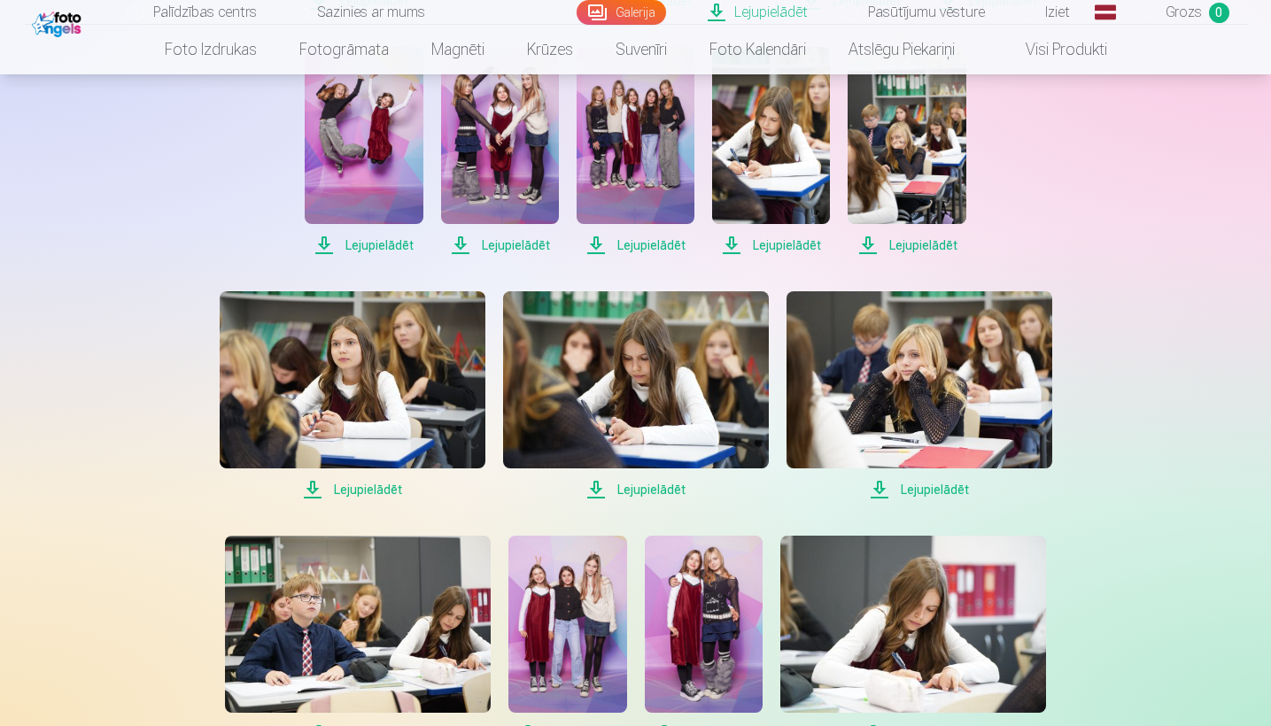
click at [343, 489] on span "Lejupielādēt" at bounding box center [353, 489] width 266 height 21
click at [666, 491] on span "Lejupielādēt" at bounding box center [636, 489] width 266 height 21
click at [939, 488] on span "Lejupielādēt" at bounding box center [919, 489] width 266 height 21
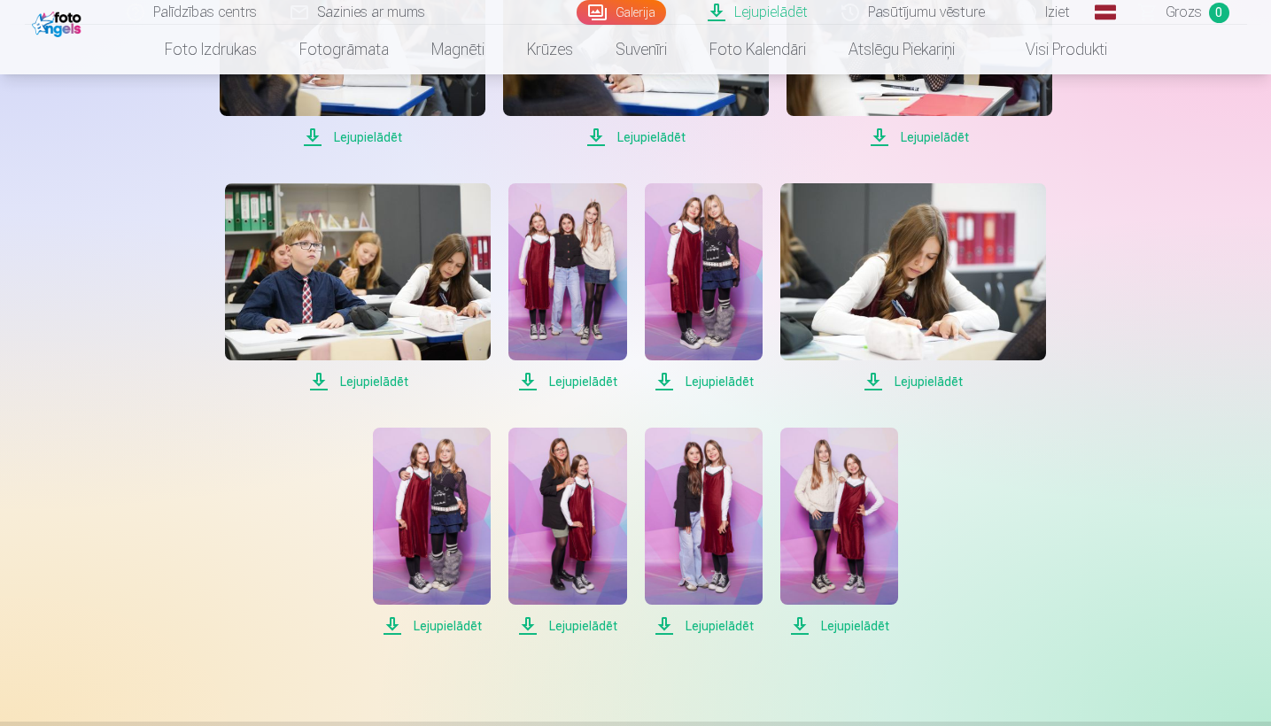
scroll to position [1248, 0]
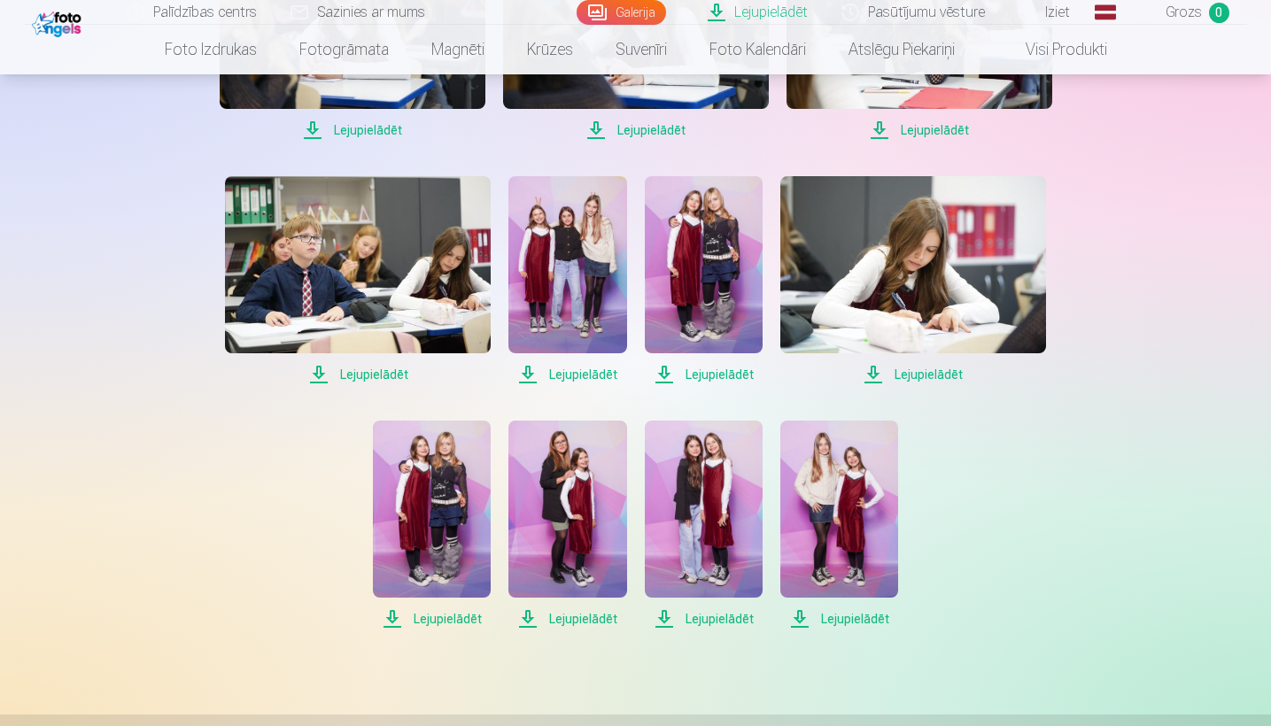
click at [368, 375] on span "Lejupielādēt" at bounding box center [358, 374] width 266 height 21
click at [591, 375] on span "Lejupielādēt" at bounding box center [567, 374] width 118 height 21
click at [693, 373] on span "Lejupielādēt" at bounding box center [704, 374] width 118 height 21
click at [934, 364] on span "Lejupielādēt" at bounding box center [913, 374] width 266 height 21
click at [455, 615] on span "Lejupielādēt" at bounding box center [432, 618] width 118 height 21
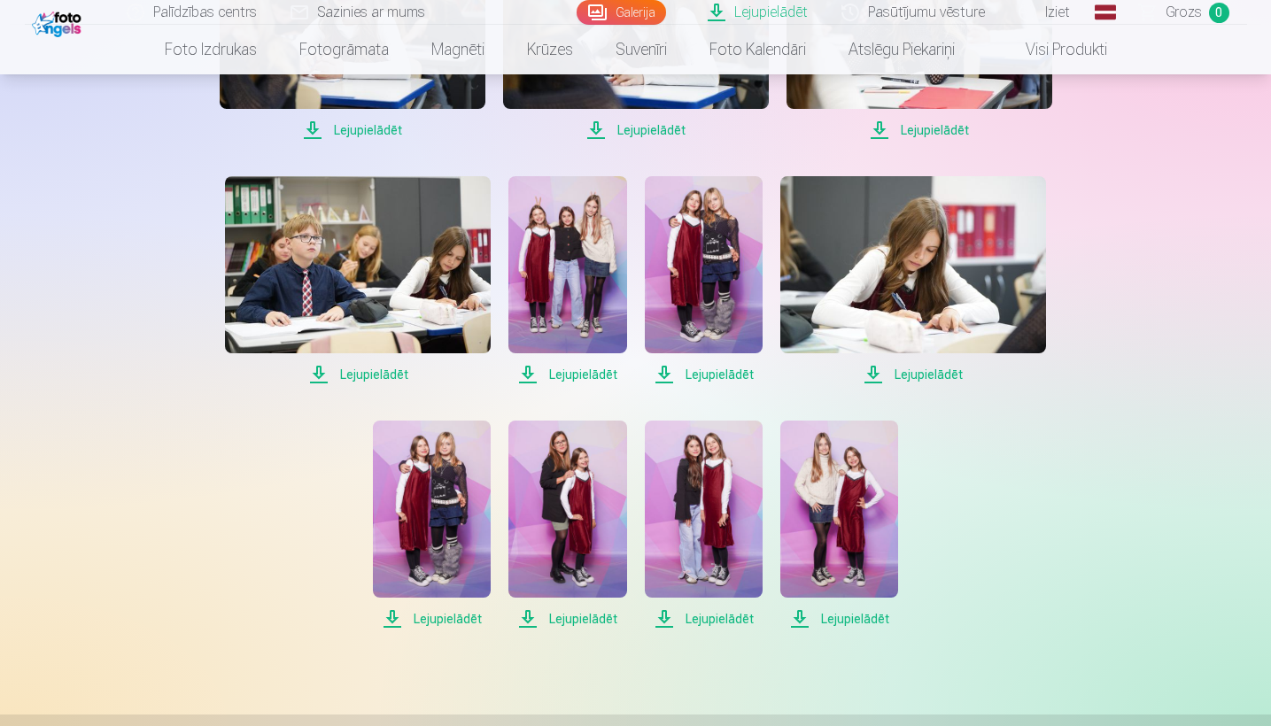
click at [600, 617] on span "Lejupielādēt" at bounding box center [567, 618] width 118 height 21
click at [731, 616] on span "Lejupielādēt" at bounding box center [704, 618] width 118 height 21
click at [868, 619] on span "Lejupielādēt" at bounding box center [839, 618] width 118 height 21
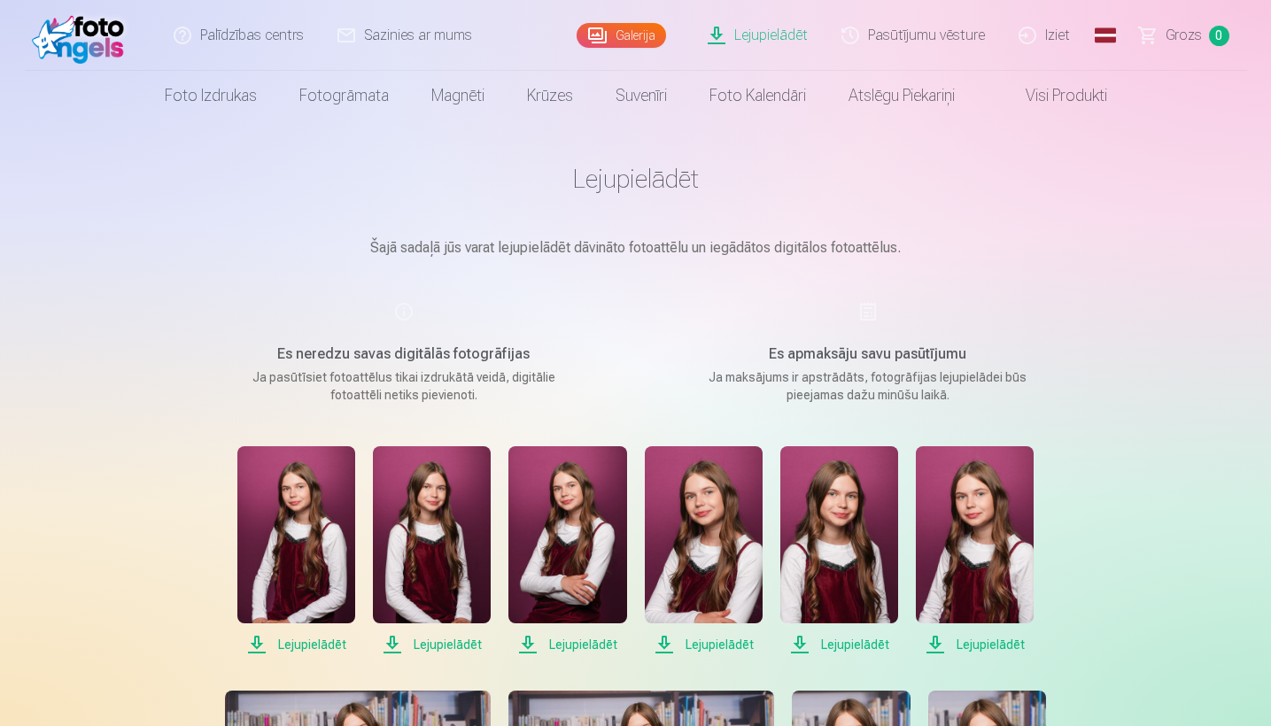
scroll to position [0, 0]
click at [79, 41] on img at bounding box center [83, 35] width 102 height 57
